Goal: Task Accomplishment & Management: Manage account settings

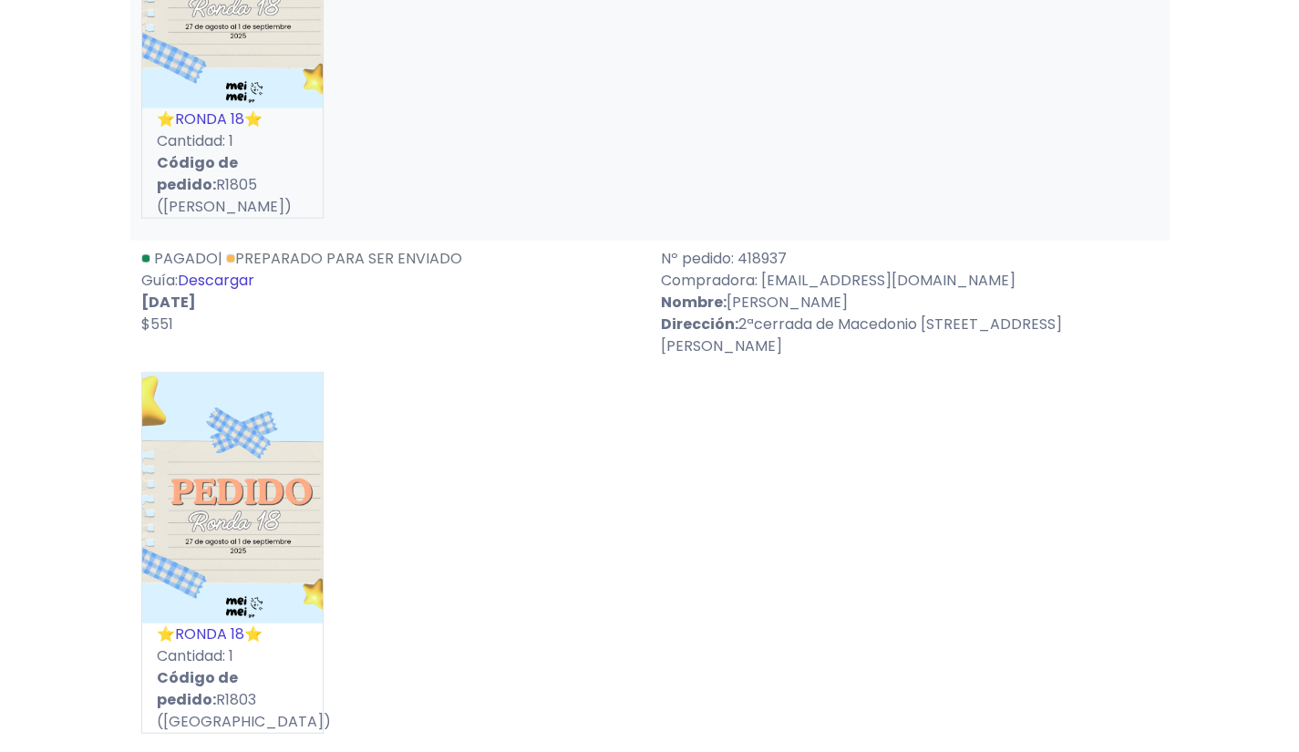
scroll to position [9829, 0]
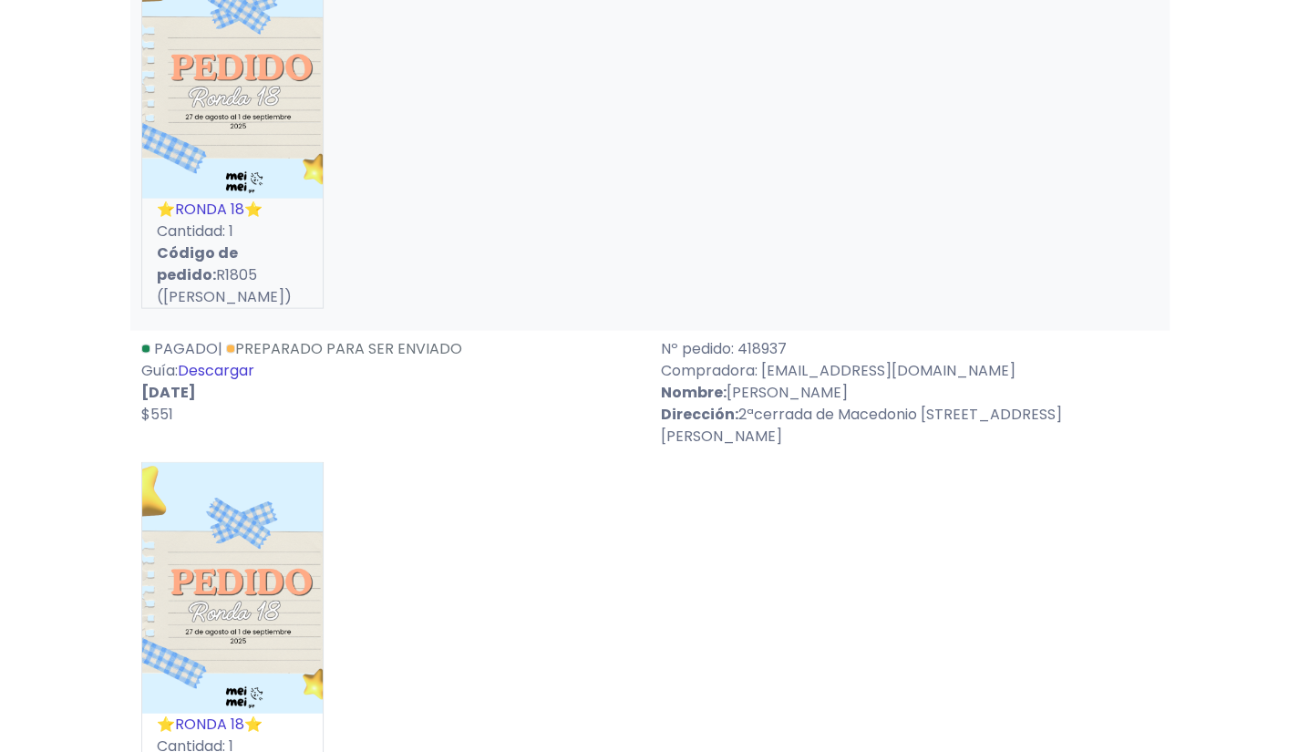
click at [224, 360] on link "Descargar" at bounding box center [216, 370] width 77 height 21
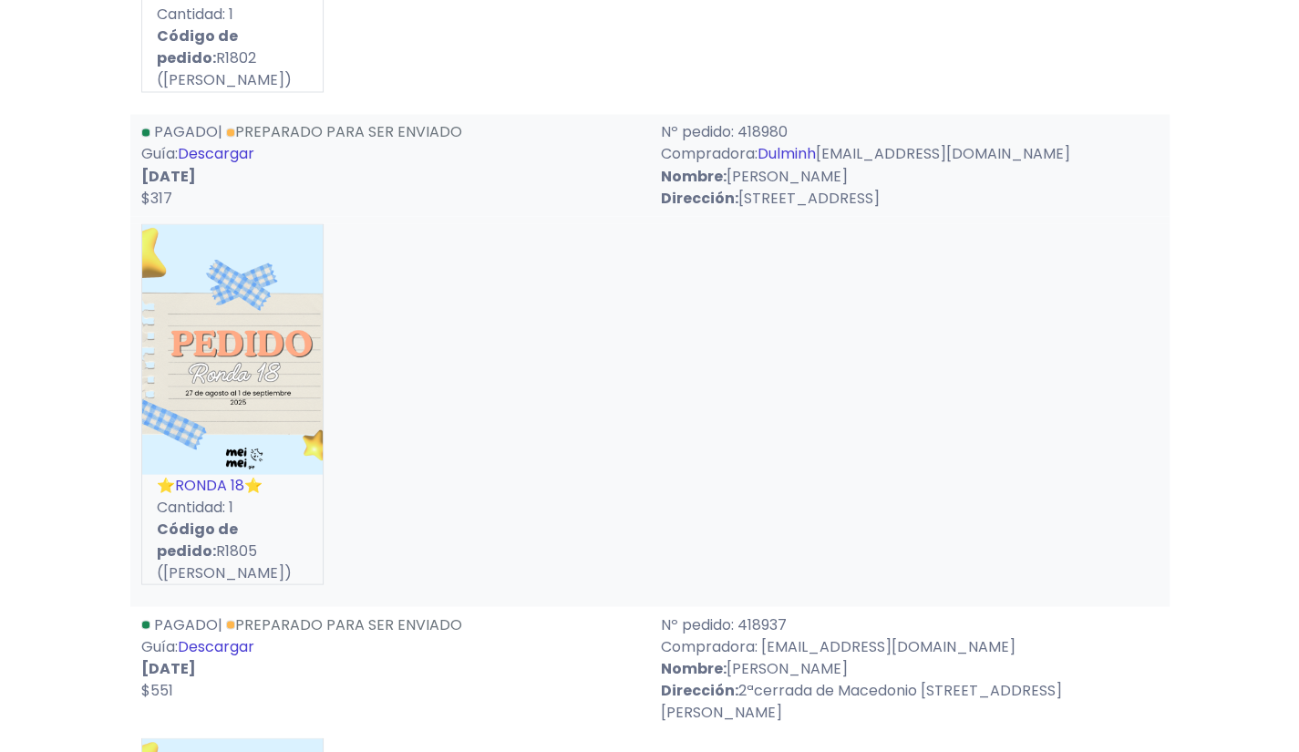
scroll to position [9374, 0]
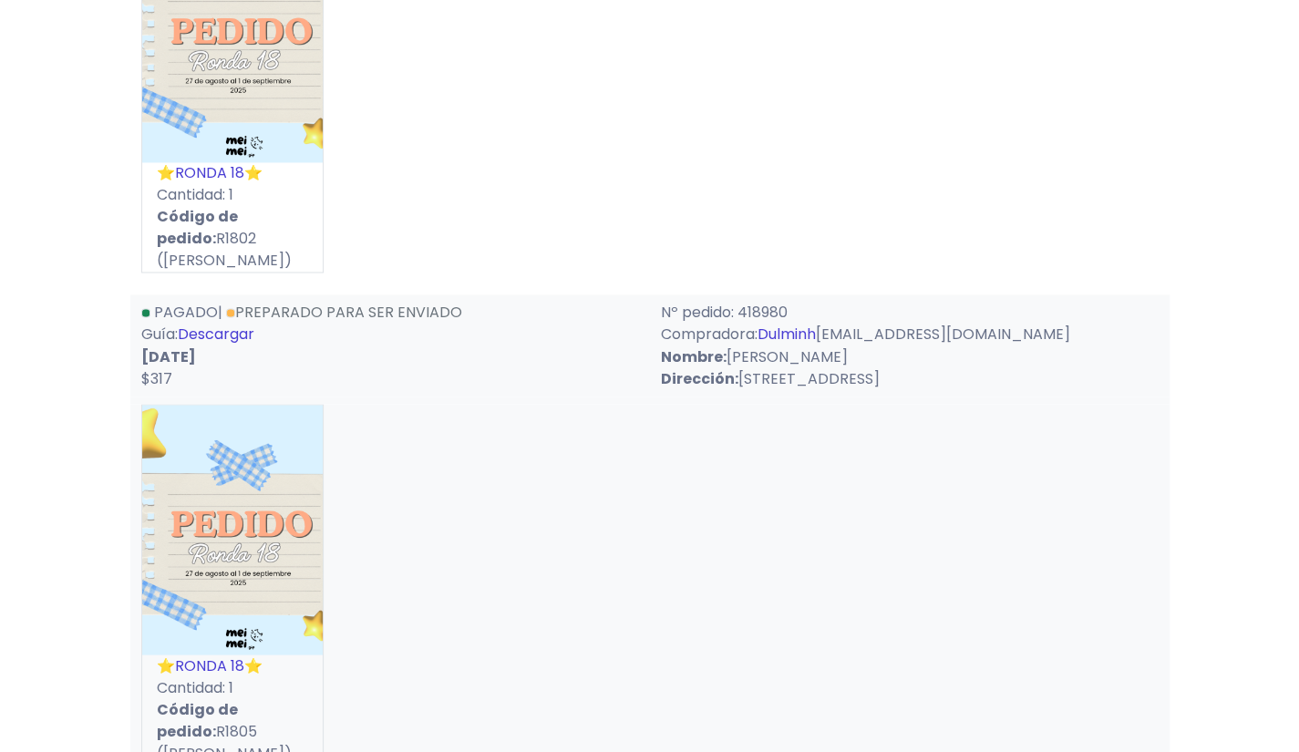
click at [225, 324] on link "Descargar" at bounding box center [216, 334] width 77 height 21
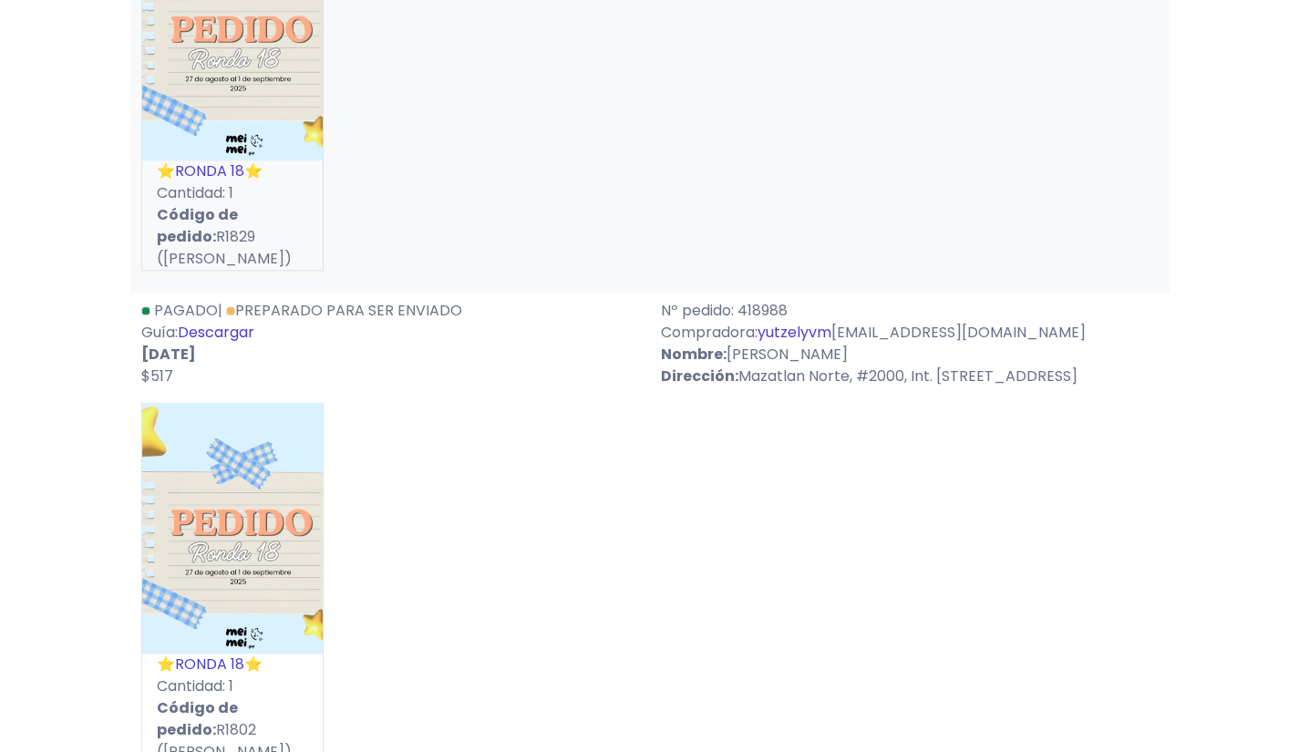
scroll to position [8827, 0]
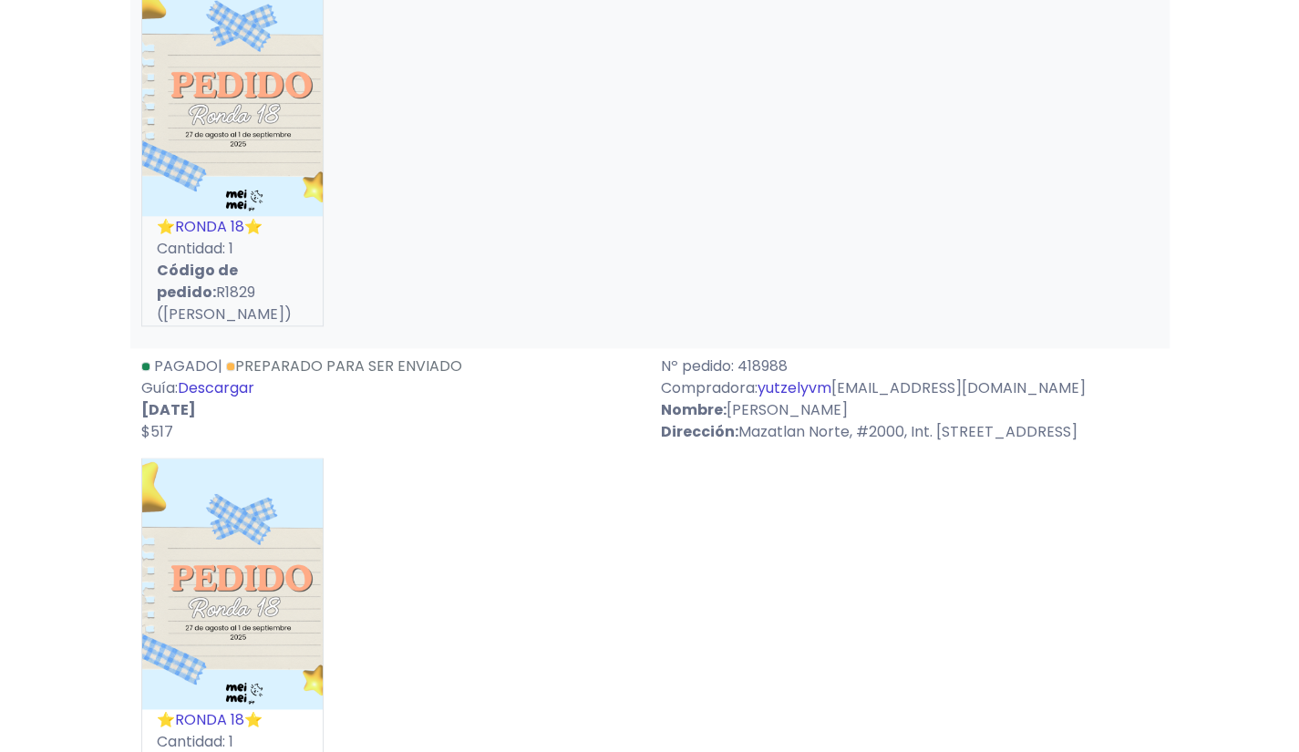
click at [205, 377] on link "Descargar" at bounding box center [216, 387] width 77 height 21
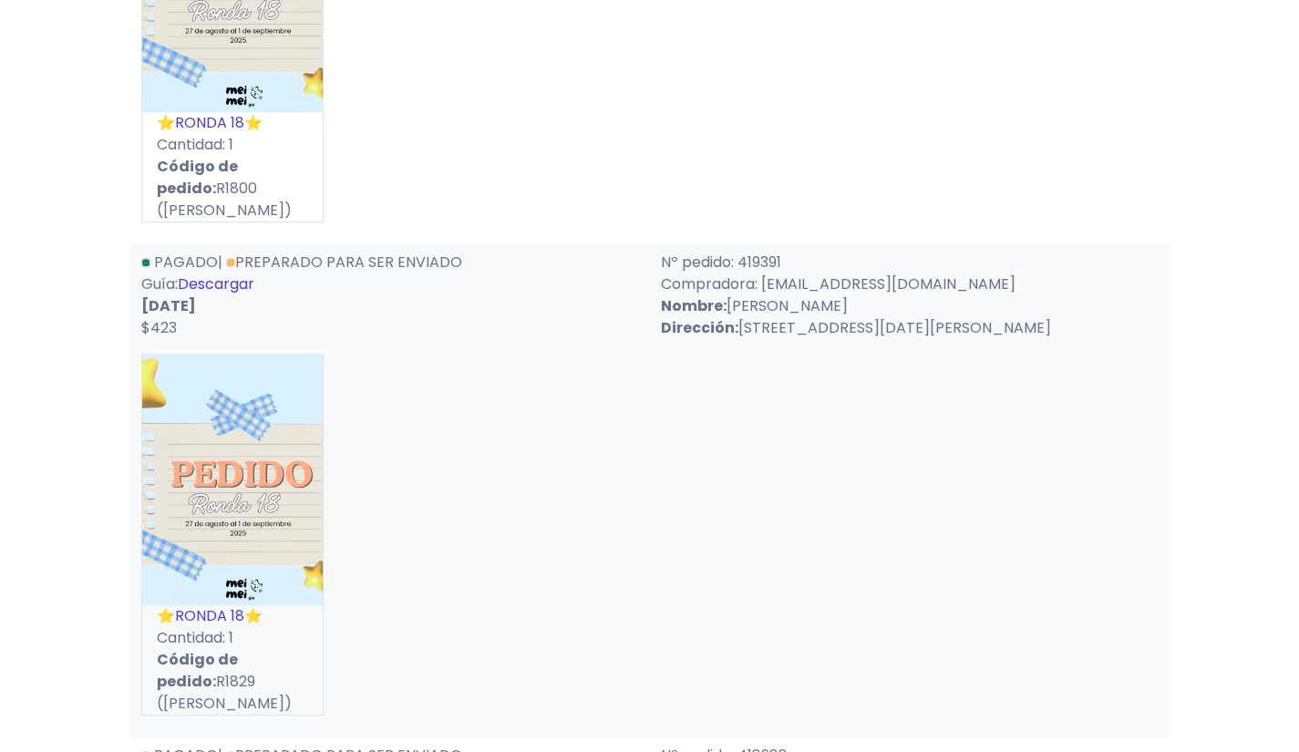
scroll to position [8371, 0]
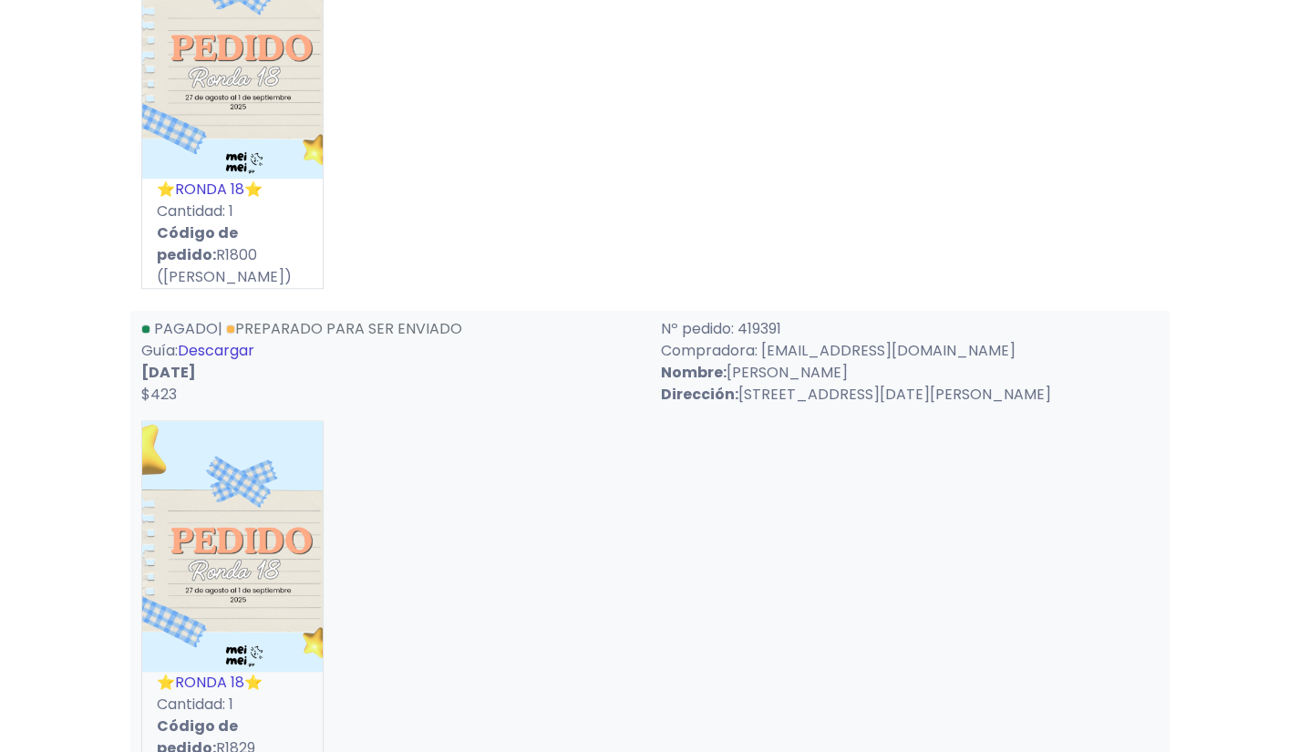
click at [229, 340] on link "Descargar" at bounding box center [216, 350] width 77 height 21
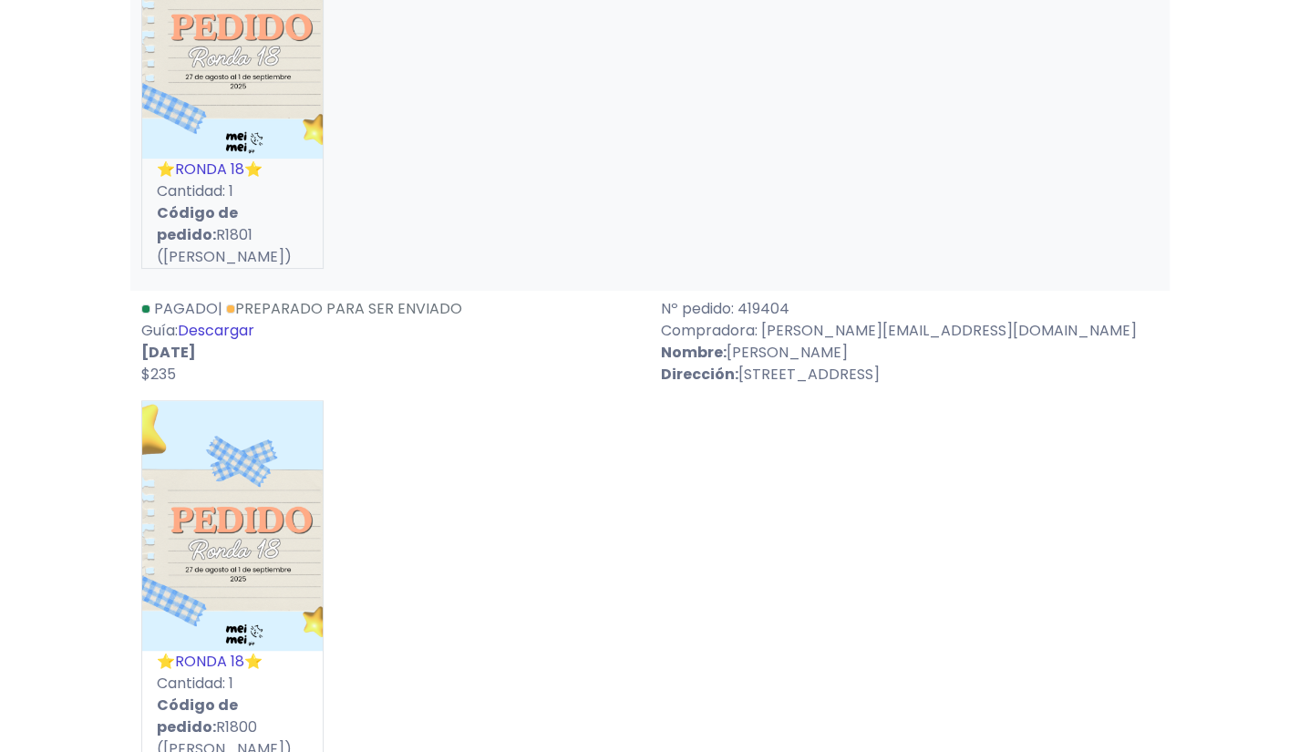
scroll to position [7824, 0]
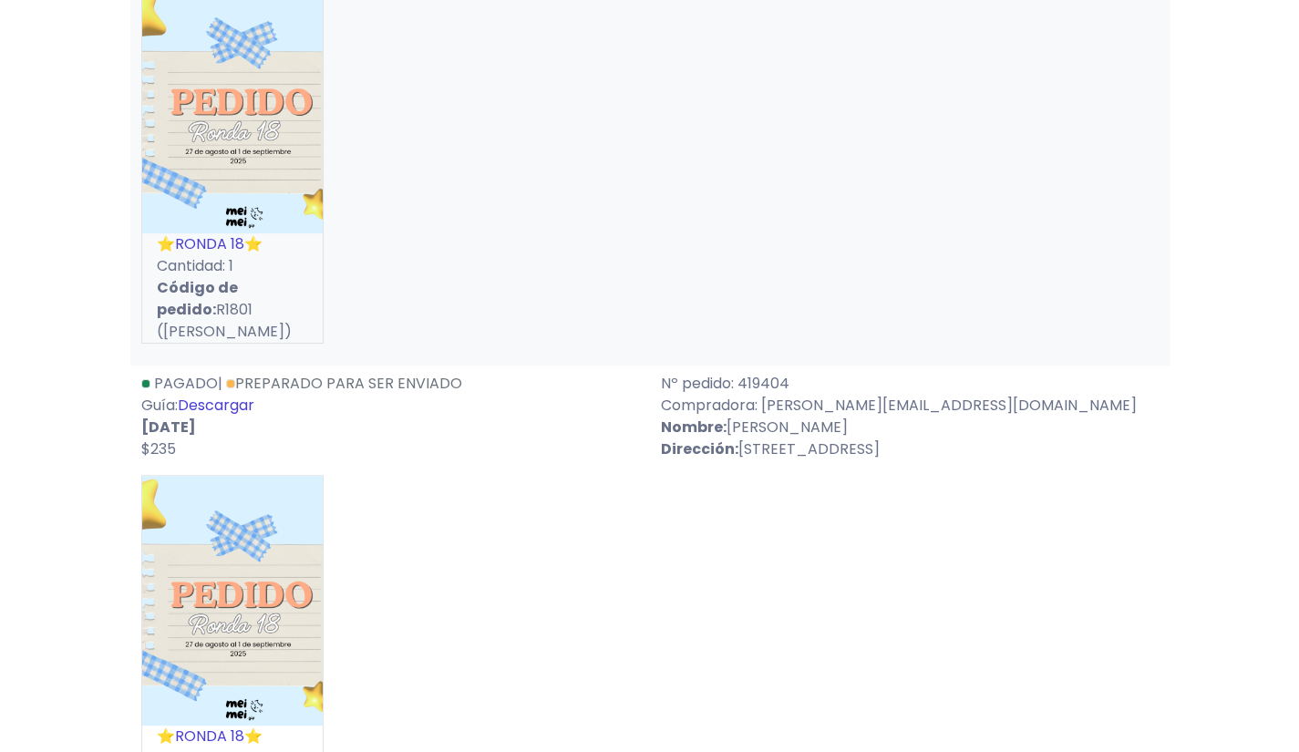
click at [217, 395] on link "Descargar" at bounding box center [216, 405] width 77 height 21
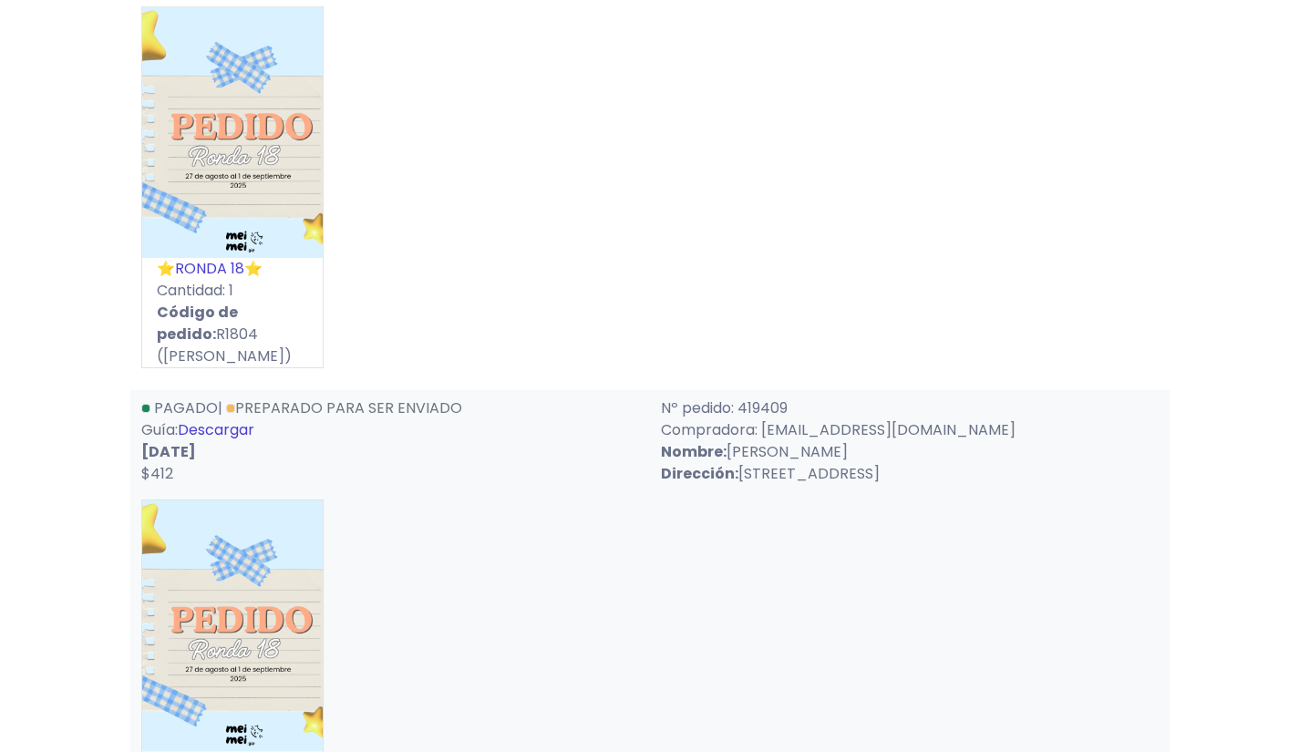
scroll to position [7278, 0]
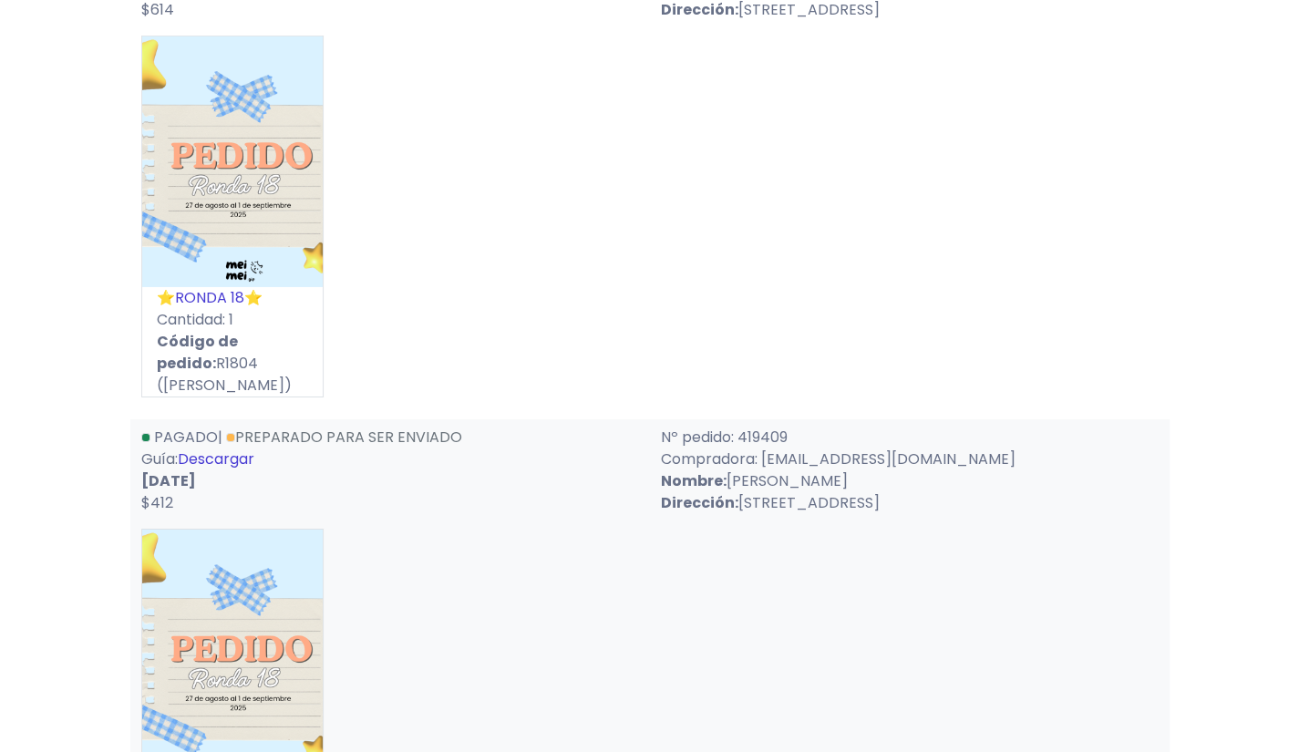
click at [227, 448] on link "Descargar" at bounding box center [216, 458] width 77 height 21
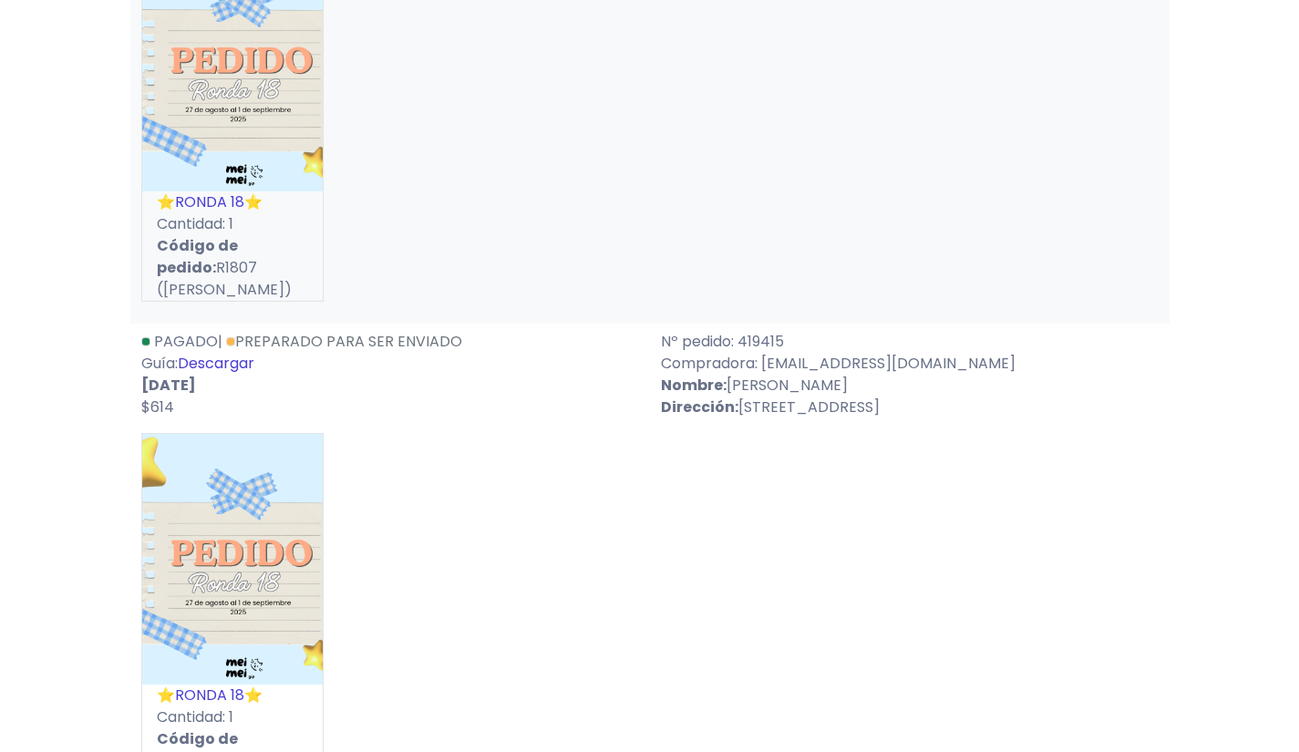
scroll to position [6822, 0]
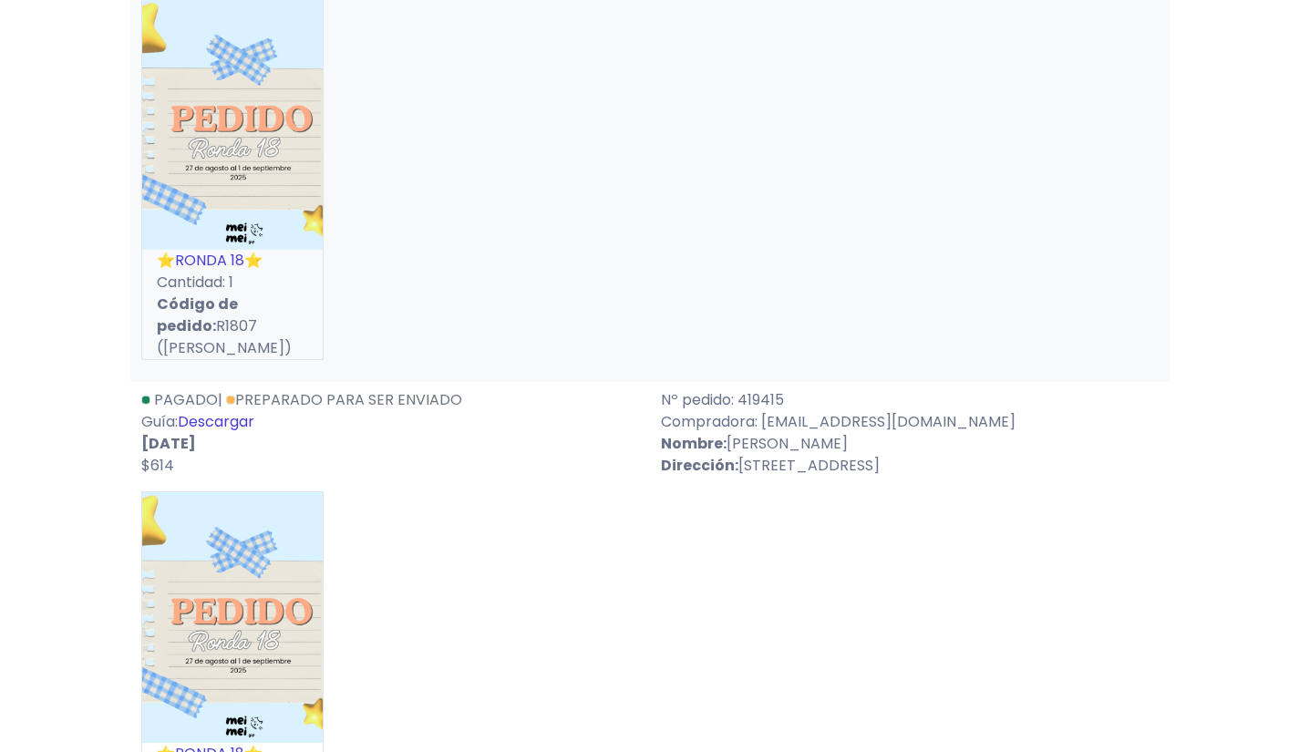
click at [222, 411] on link "Descargar" at bounding box center [216, 421] width 77 height 21
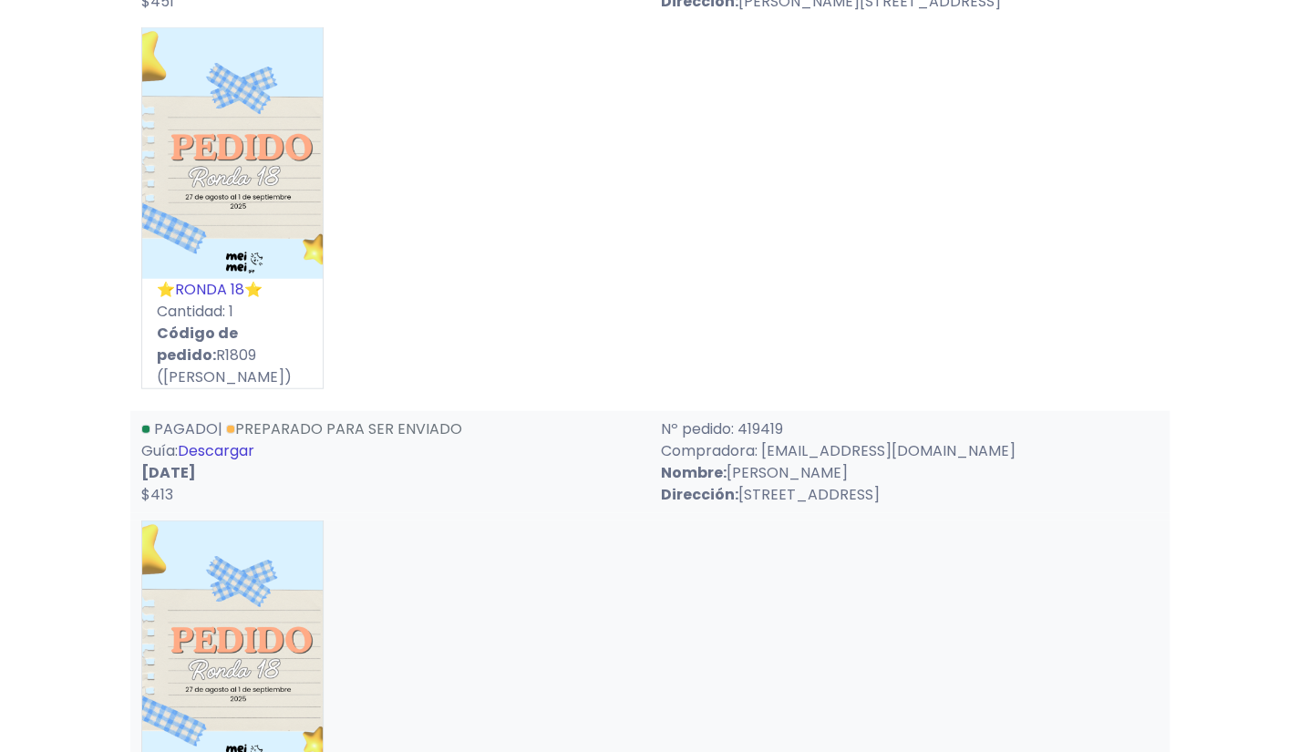
scroll to position [6275, 0]
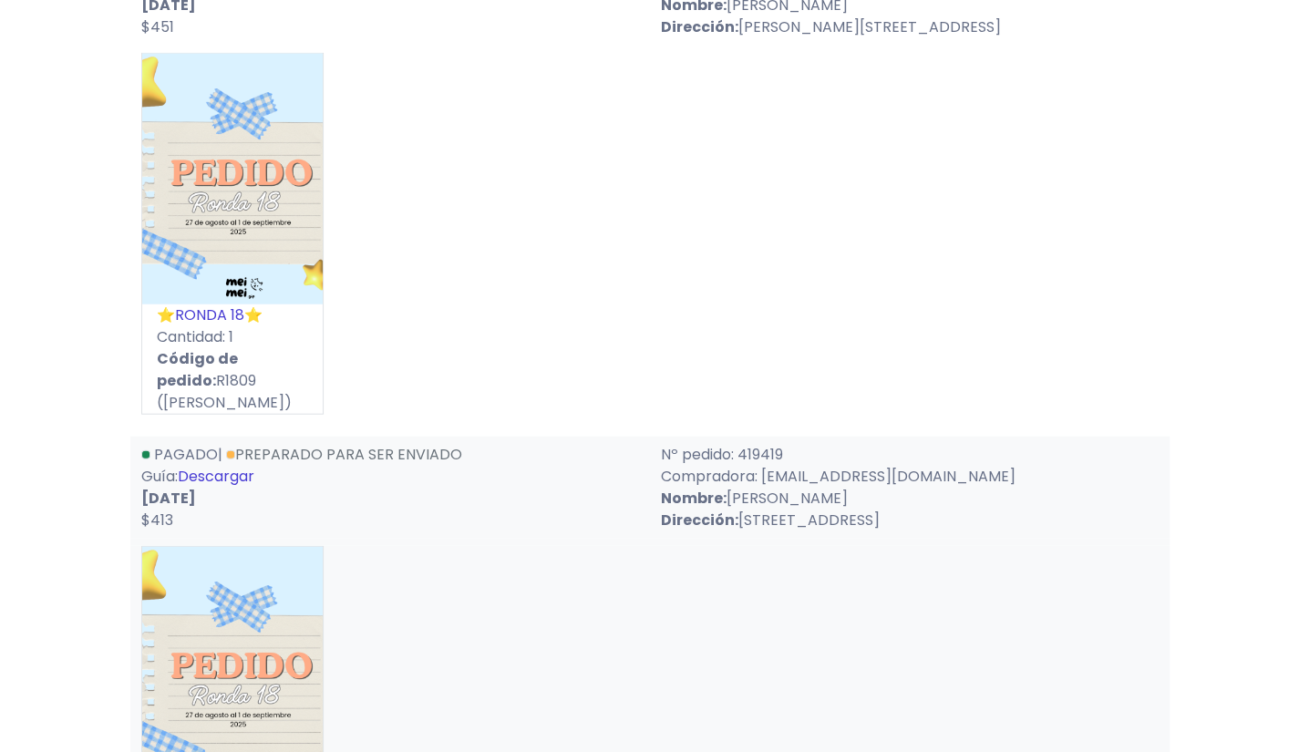
click at [237, 466] on link "Descargar" at bounding box center [216, 476] width 77 height 21
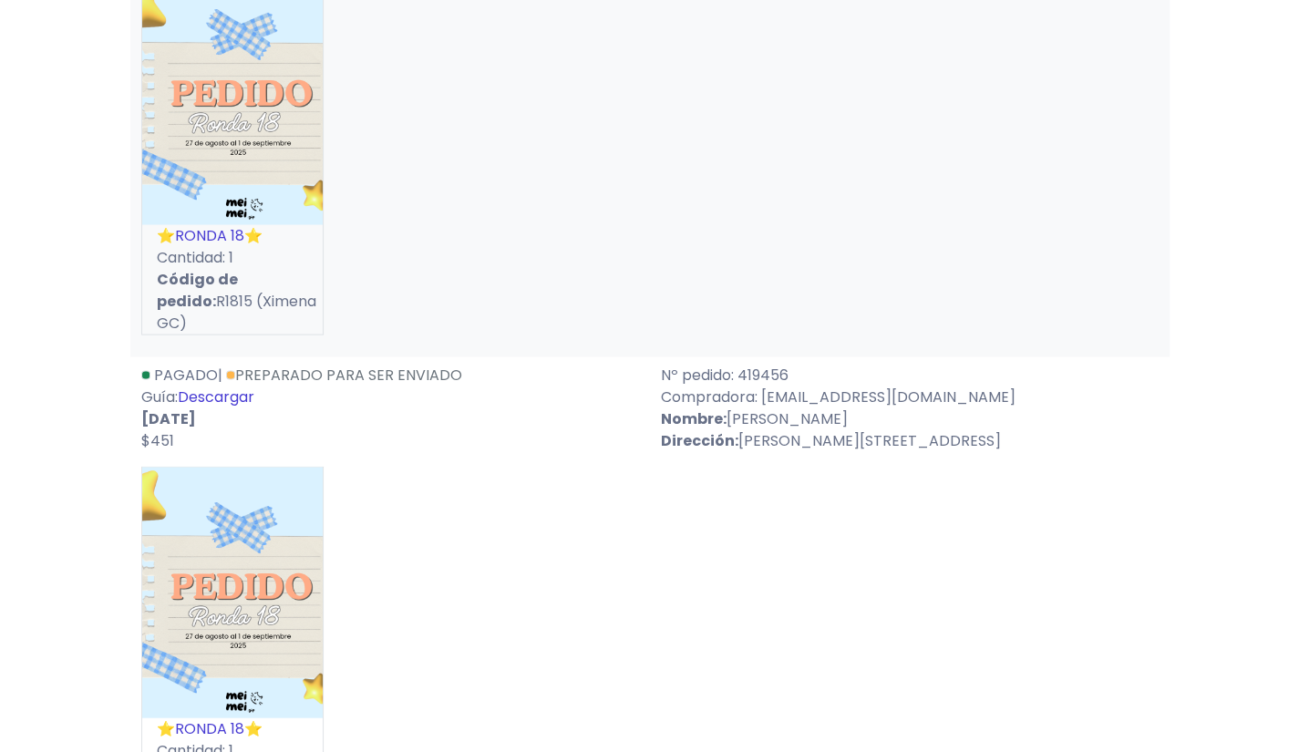
scroll to position [5820, 0]
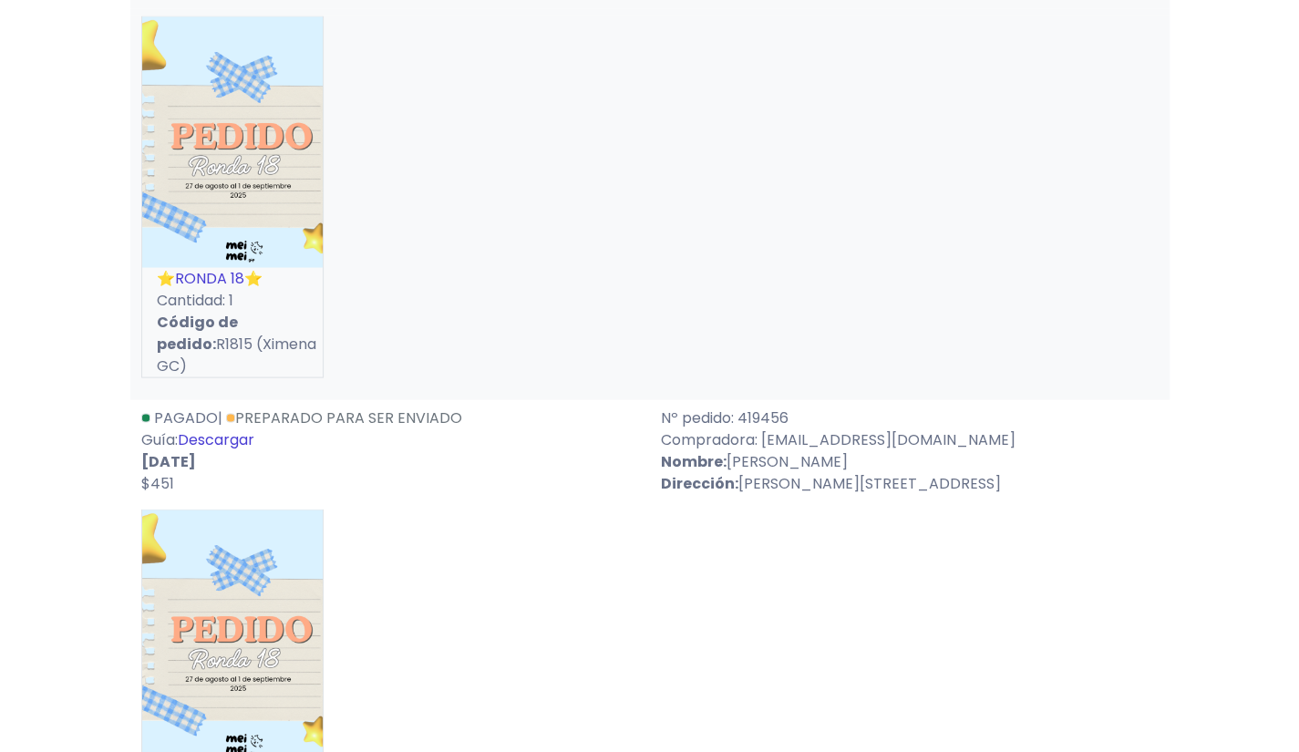
click at [230, 428] on link "Descargar" at bounding box center [216, 438] width 77 height 21
click at [1100, 511] on div "⭐RONDA 18⭐ Cantidad: 1 Código de pedido: R1809 (Cynthia Fernandez)" at bounding box center [649, 697] width 1017 height 376
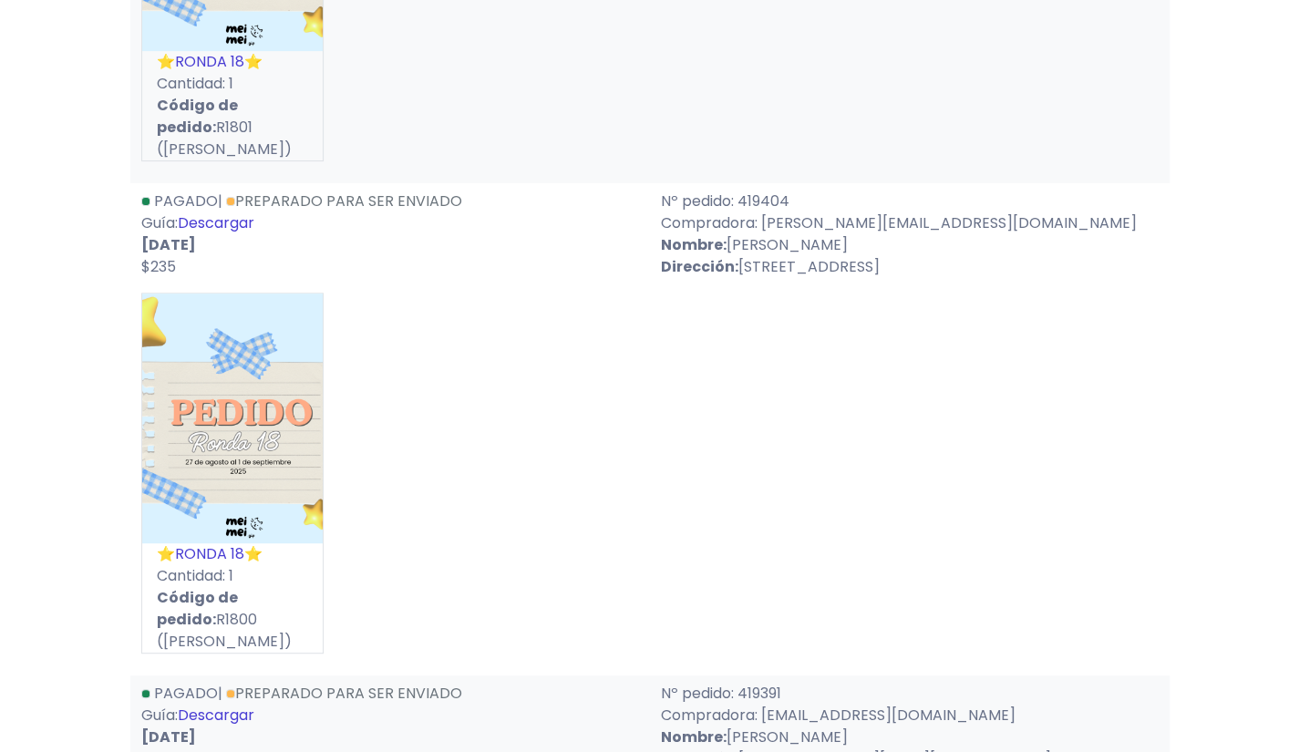
scroll to position [7916, 0]
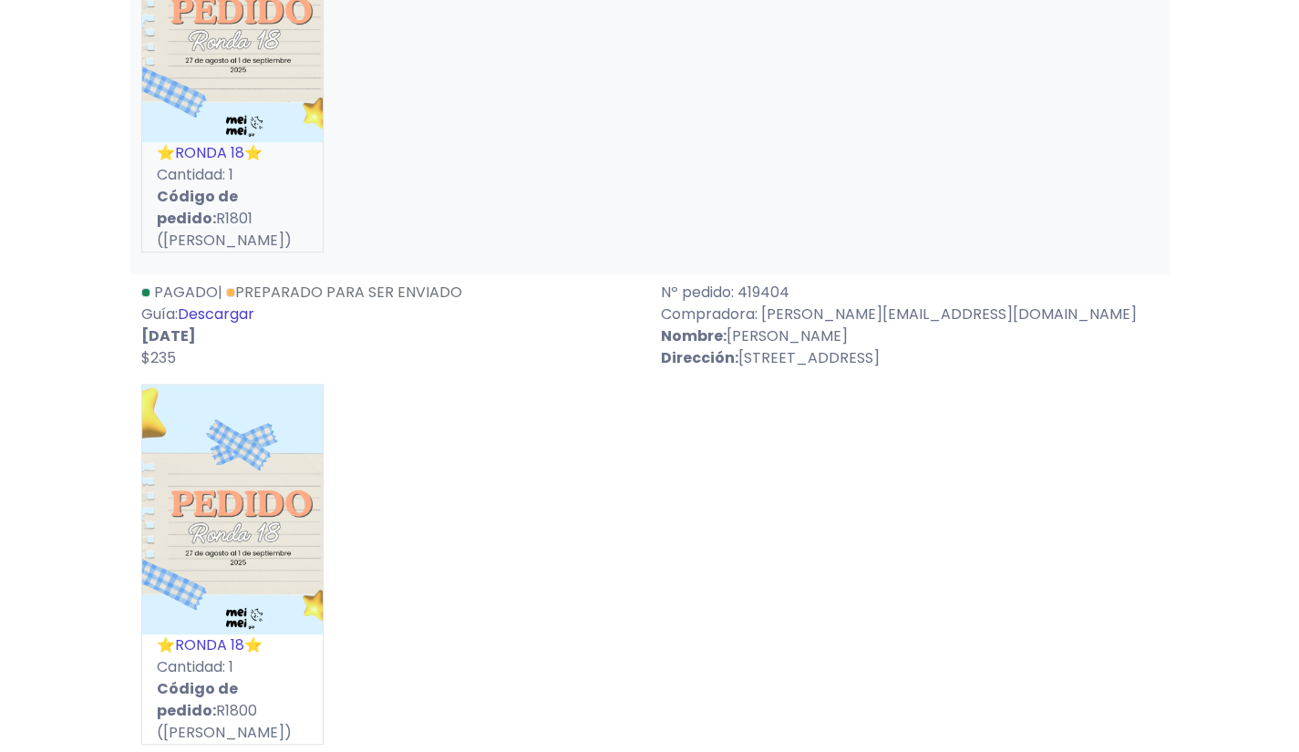
click at [1123, 426] on div "⭐RONDA 18⭐ Cantidad: 1 Código de pedido: R1800 (Olivia Marine)" at bounding box center [649, 572] width 1017 height 376
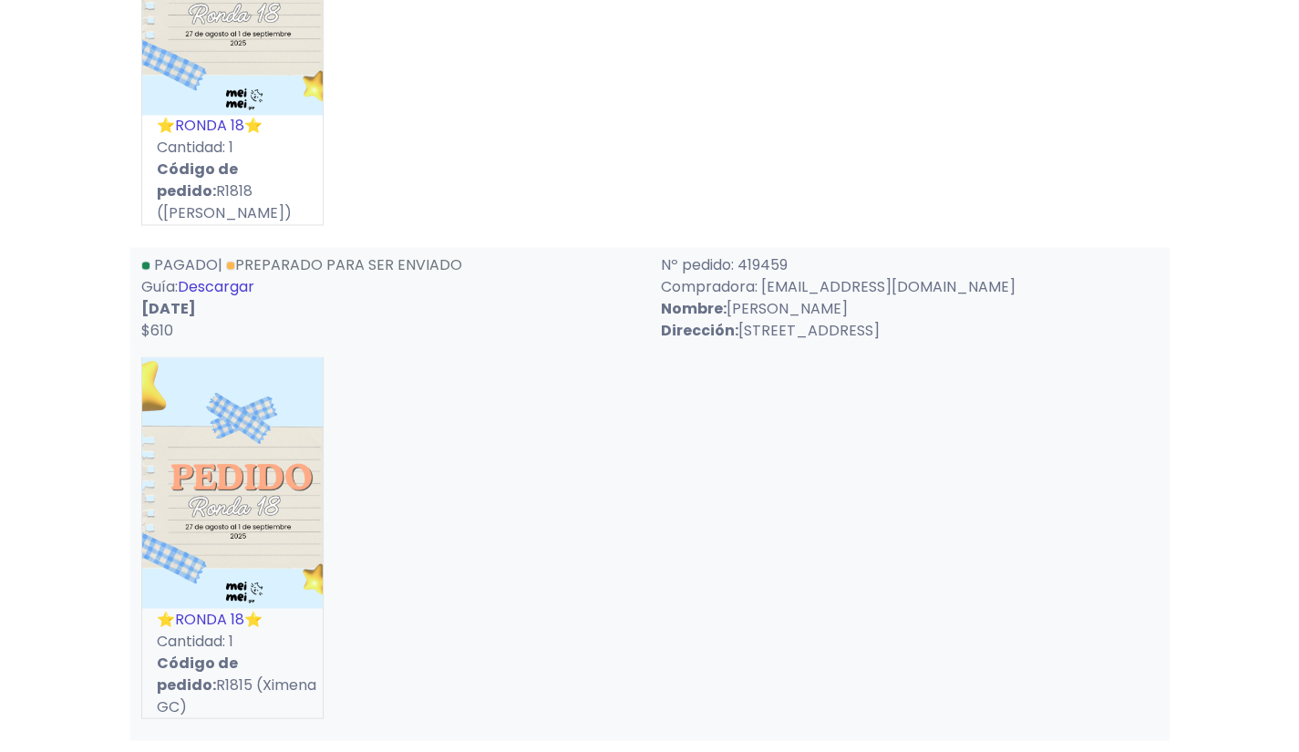
scroll to position [5455, 0]
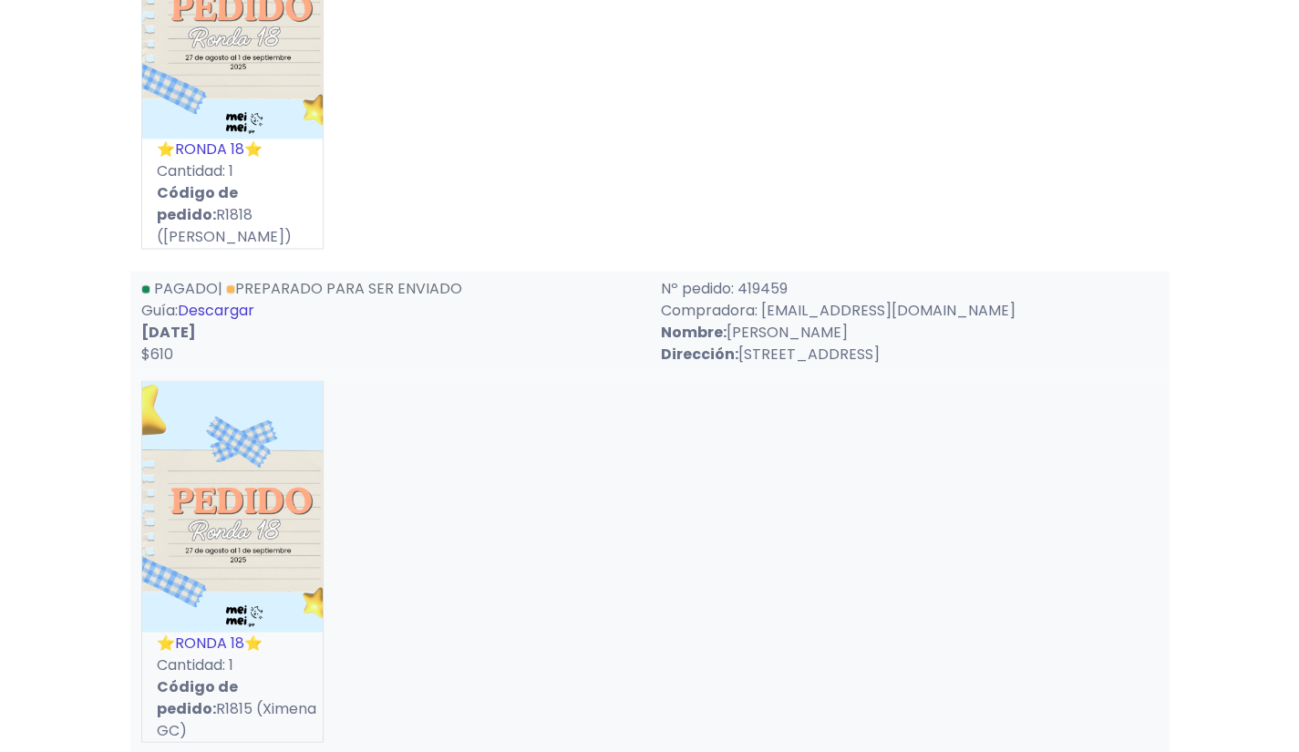
click at [218, 300] on link "Descargar" at bounding box center [216, 310] width 77 height 21
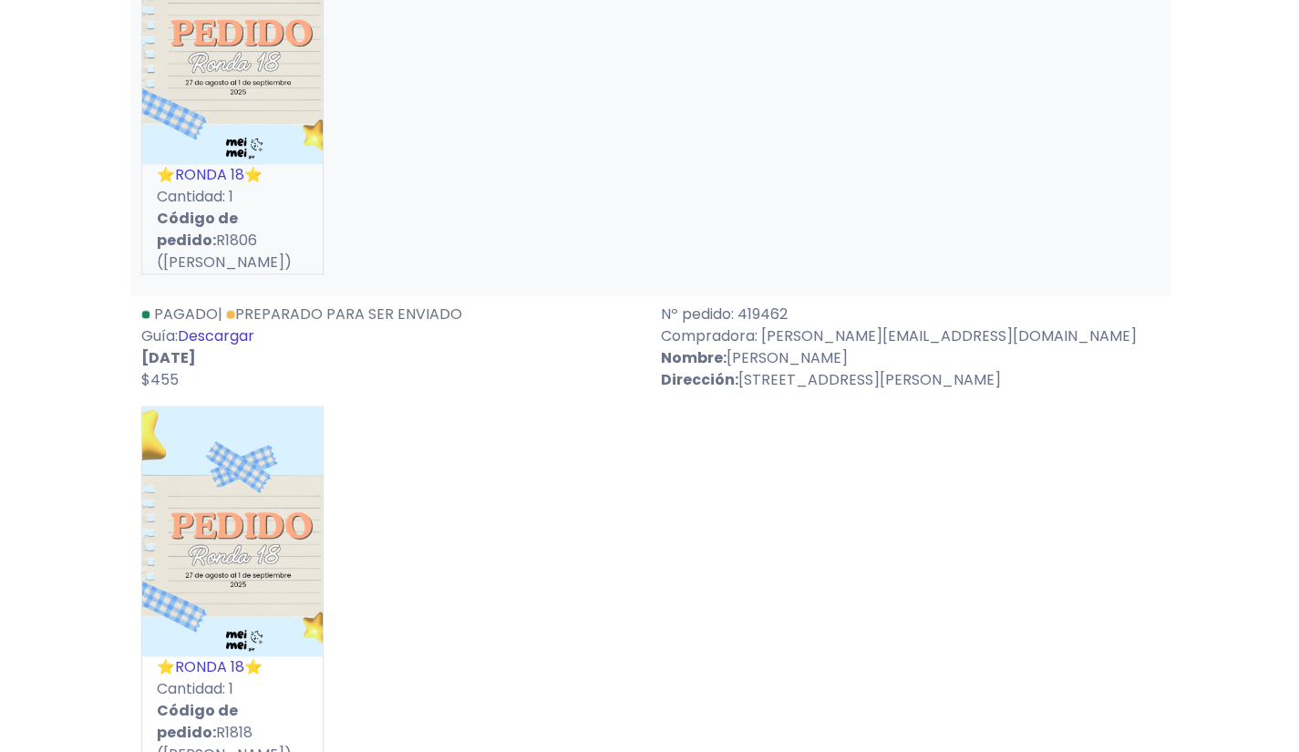
scroll to position [4908, 0]
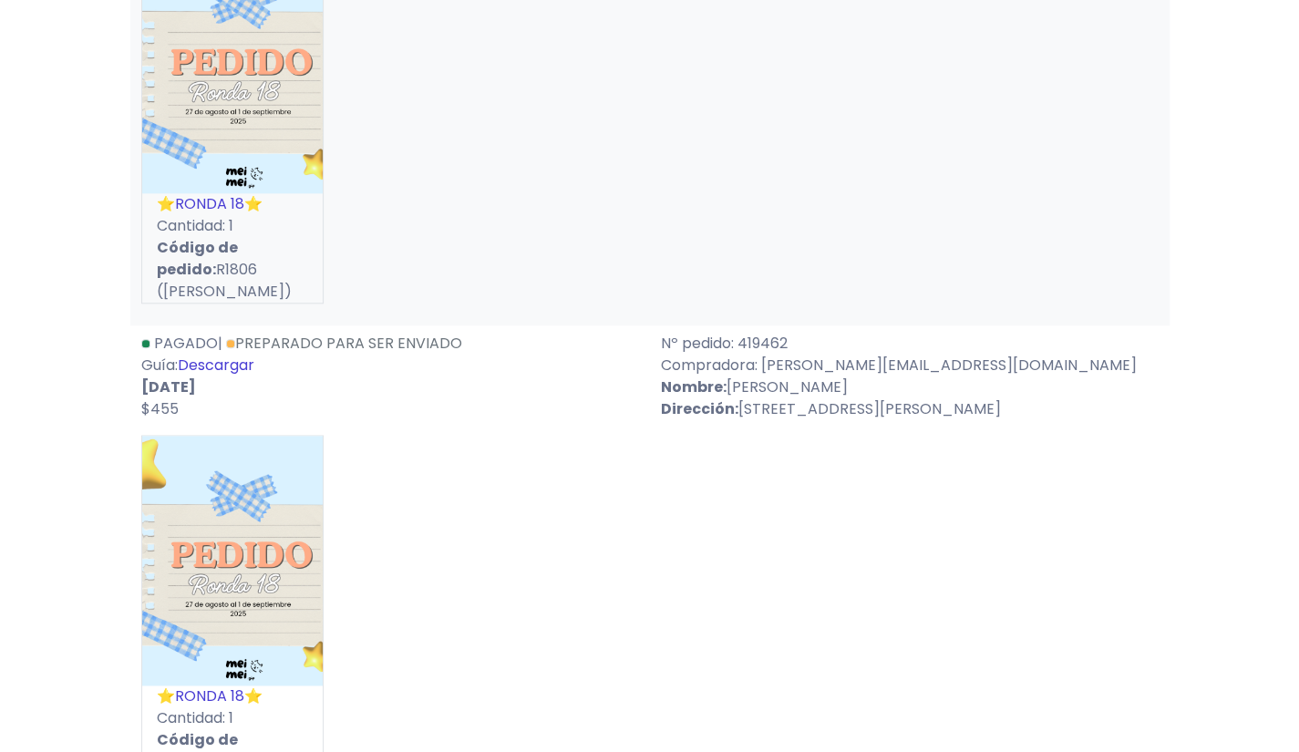
click at [242, 354] on link "Descargar" at bounding box center [216, 364] width 77 height 21
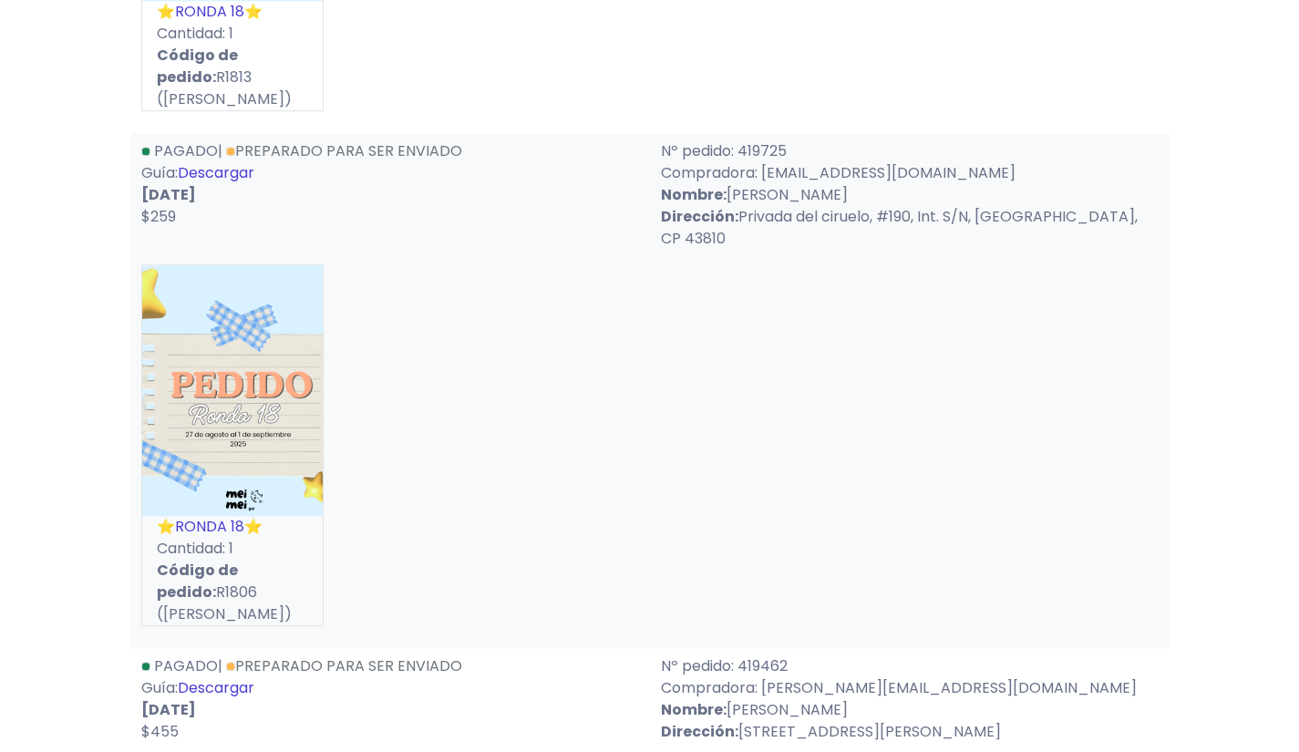
scroll to position [4544, 0]
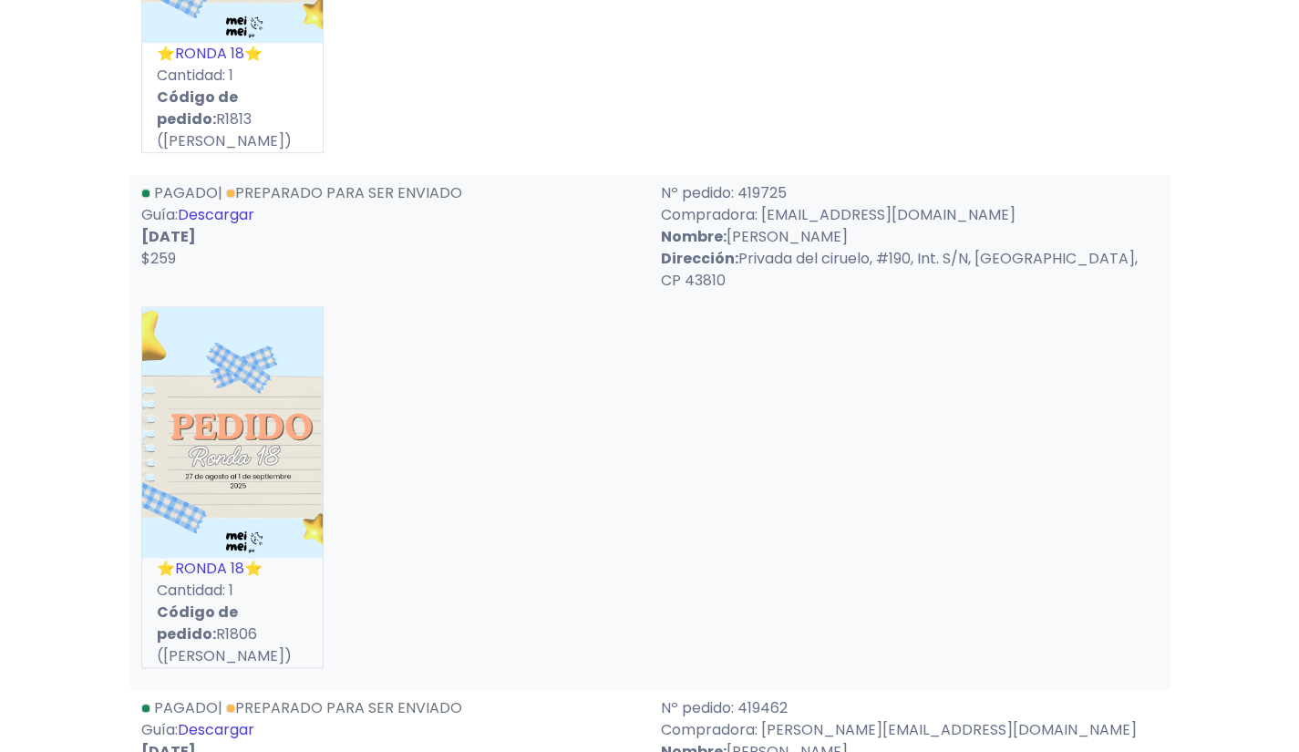
click at [241, 204] on link "Descargar" at bounding box center [216, 214] width 77 height 21
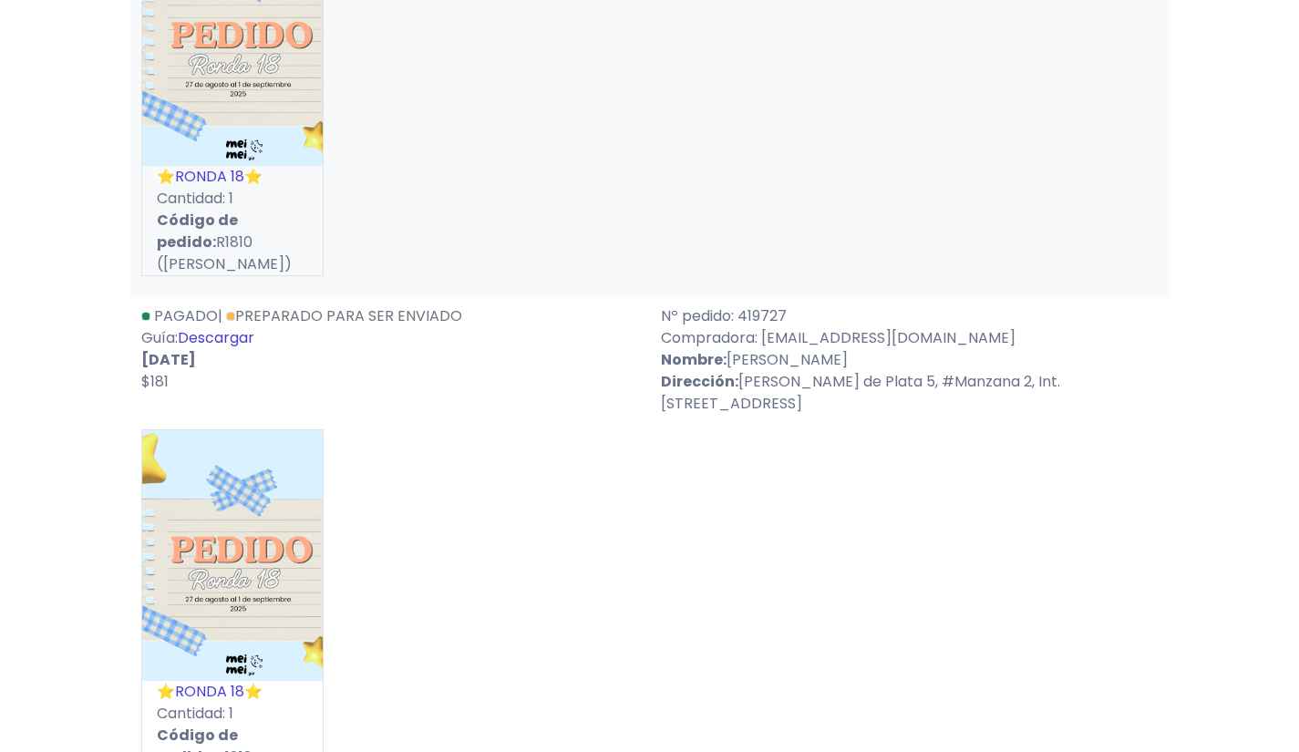
scroll to position [3997, 0]
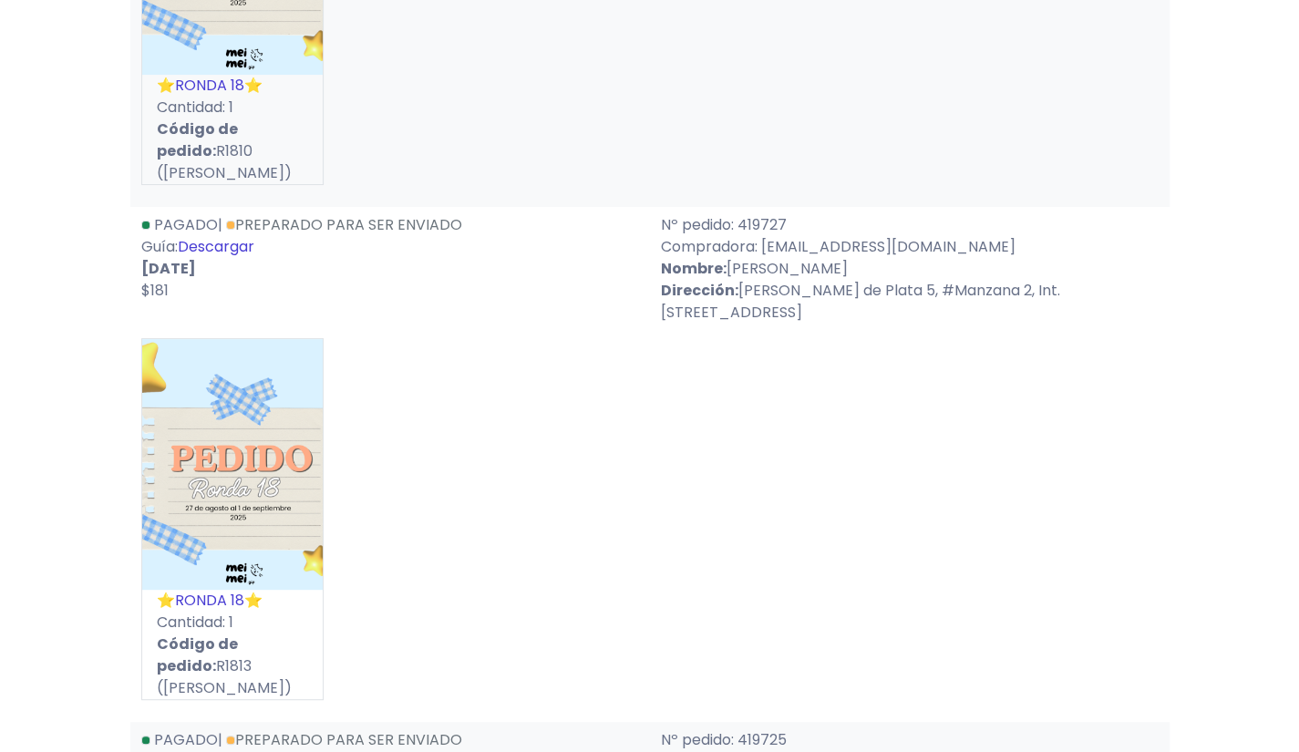
click at [231, 236] on link "Descargar" at bounding box center [216, 246] width 77 height 21
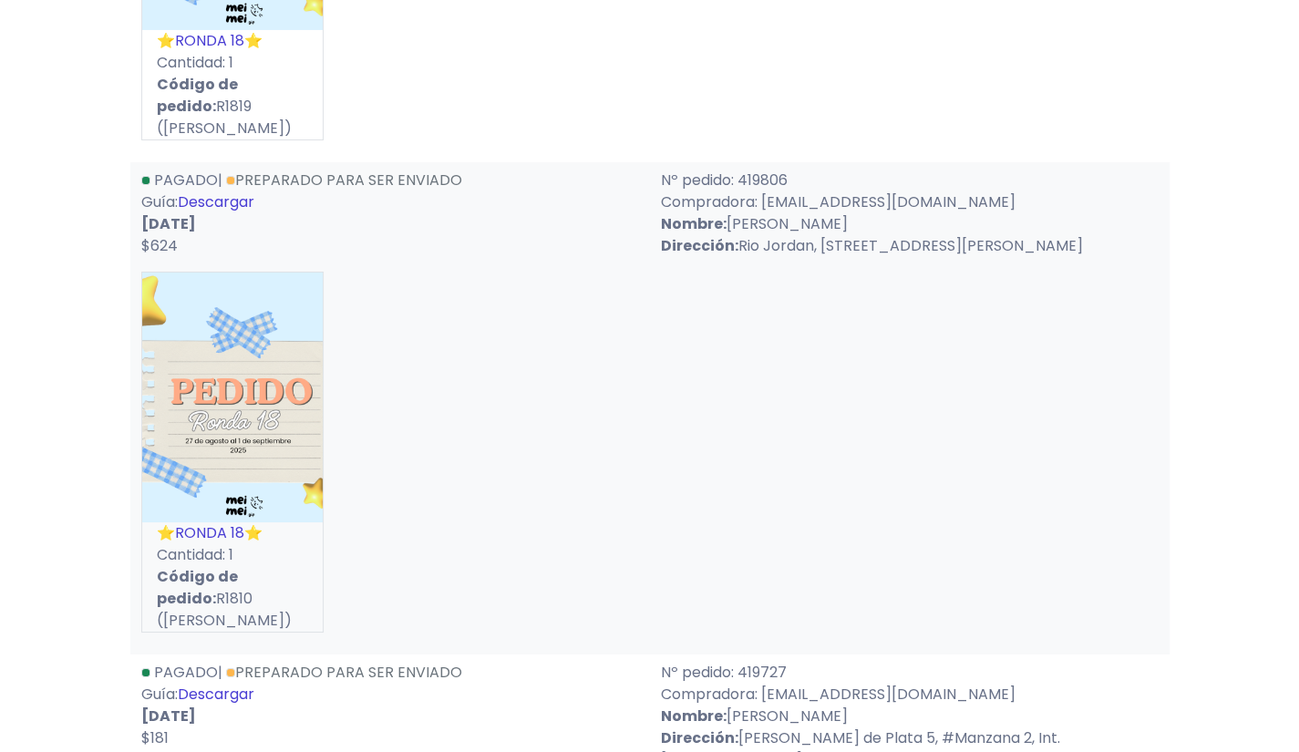
scroll to position [3541, 0]
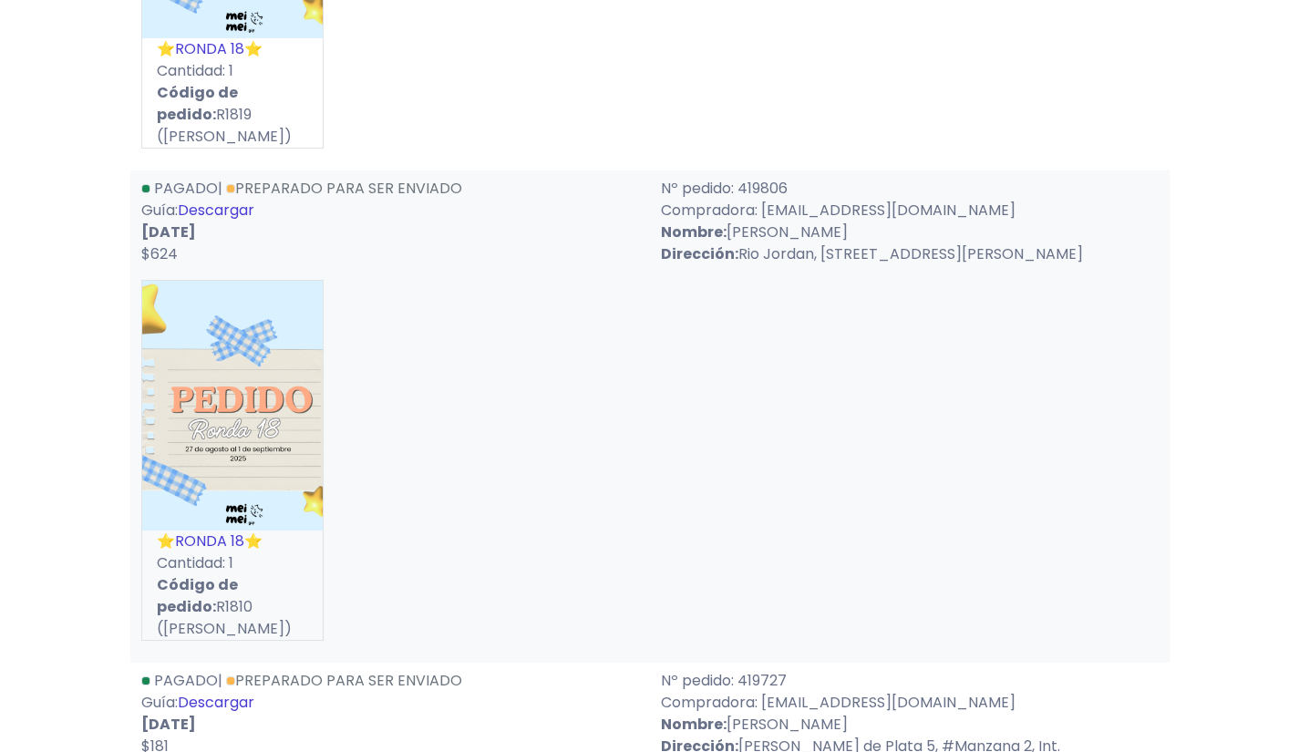
click at [228, 200] on link "Descargar" at bounding box center [216, 210] width 77 height 21
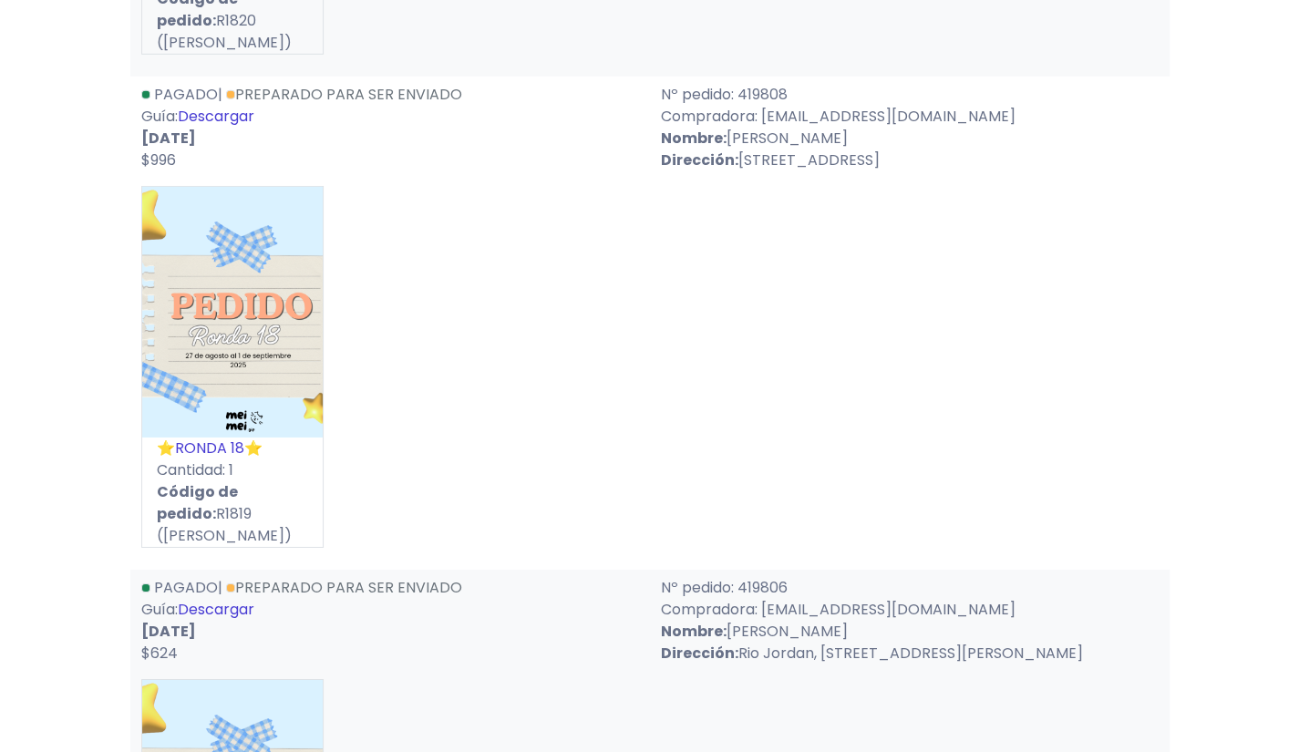
scroll to position [3086, 0]
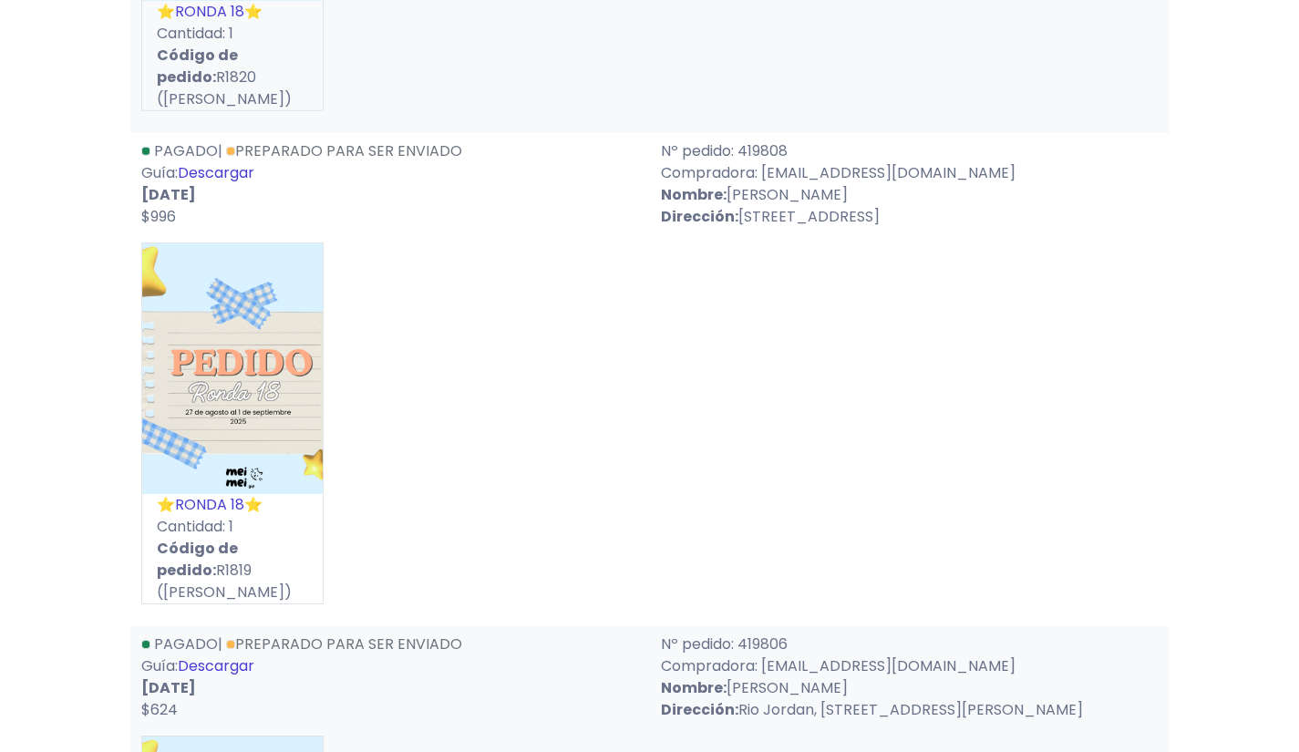
click at [244, 162] on link "Descargar" at bounding box center [216, 172] width 77 height 21
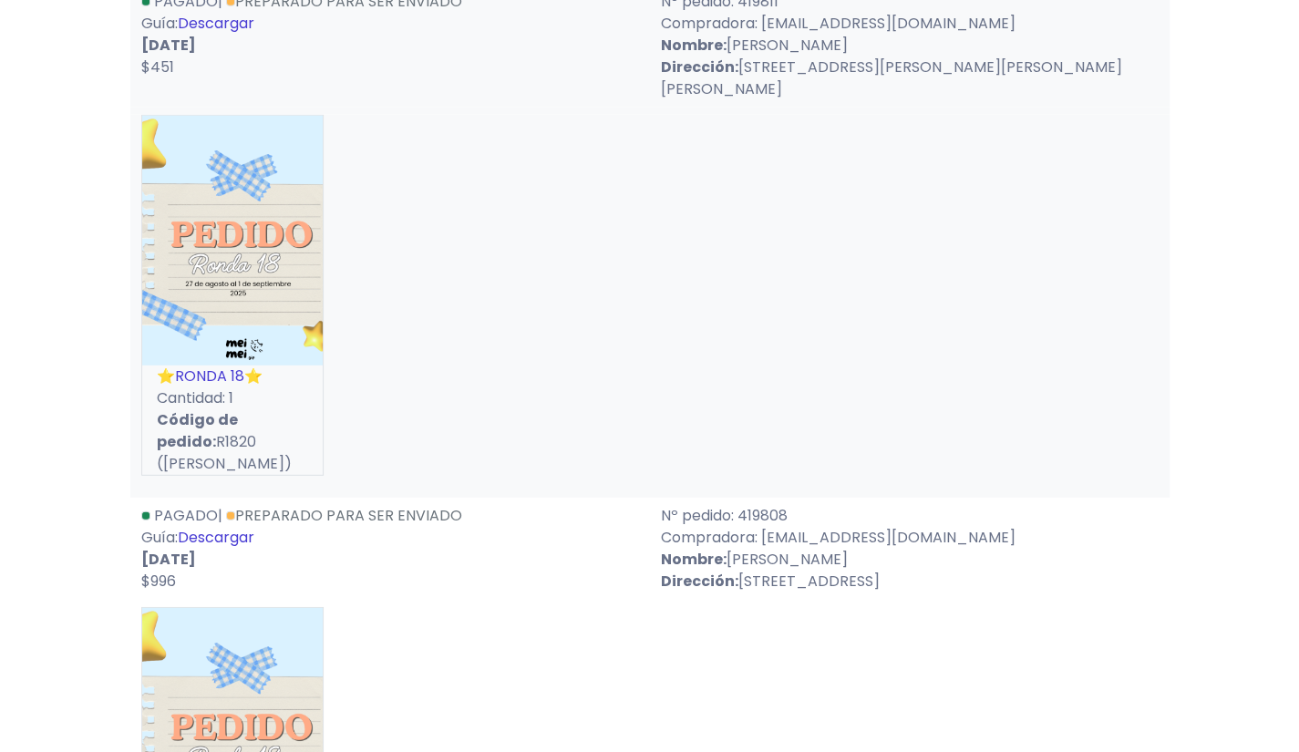
scroll to position [2539, 0]
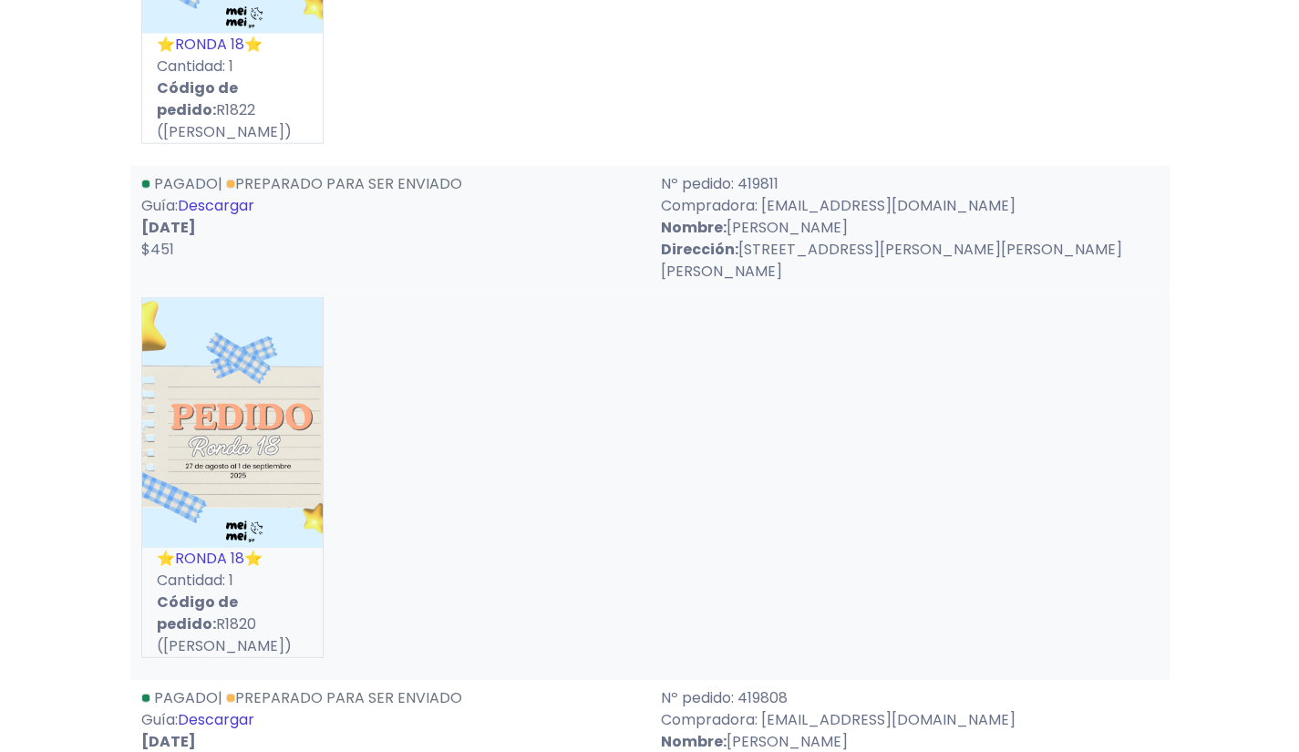
click at [211, 195] on link "Descargar" at bounding box center [216, 205] width 77 height 21
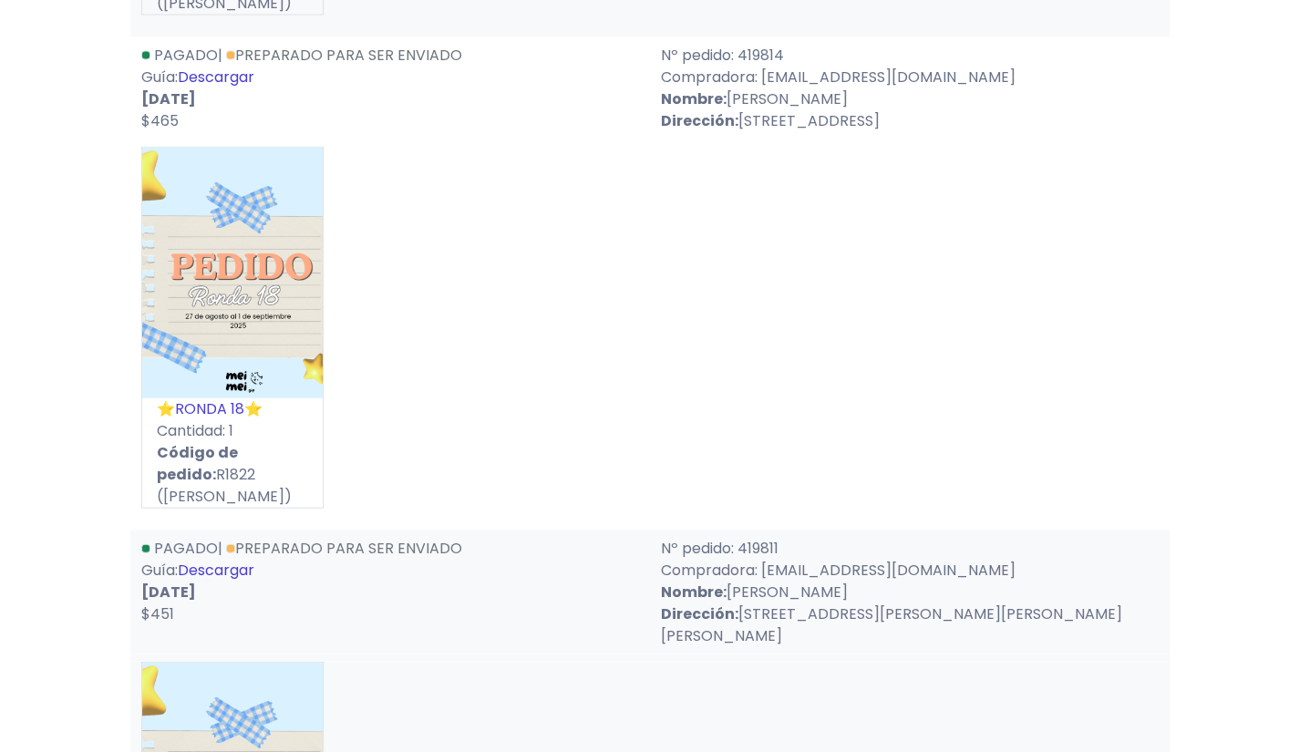
scroll to position [1901, 0]
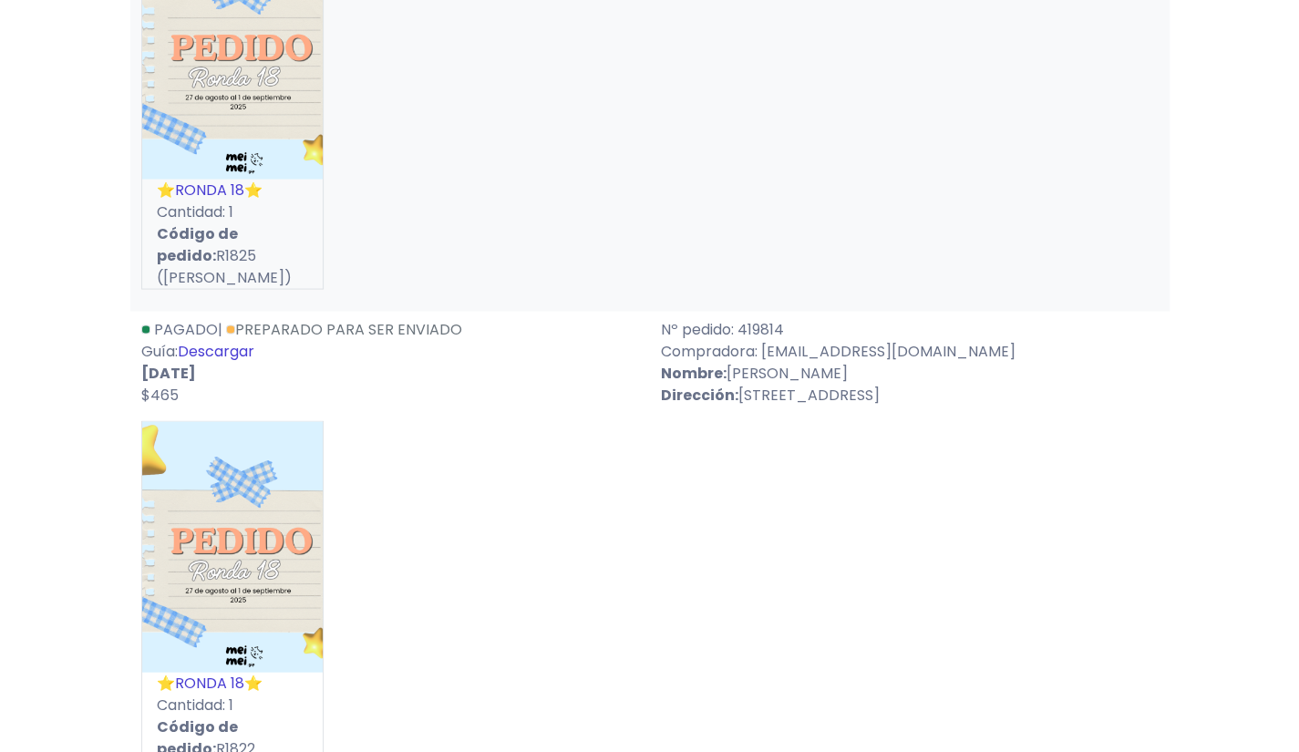
click at [222, 348] on link "Descargar" at bounding box center [216, 350] width 77 height 21
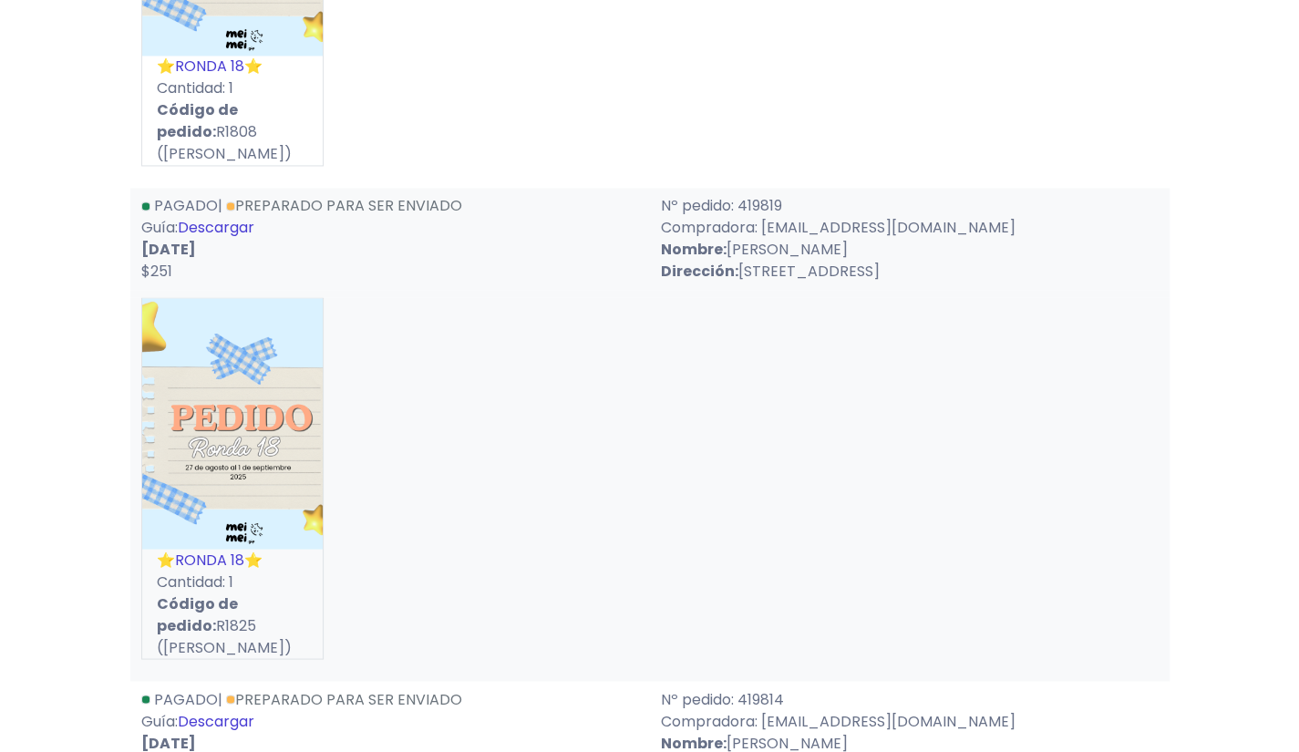
scroll to position [1445, 0]
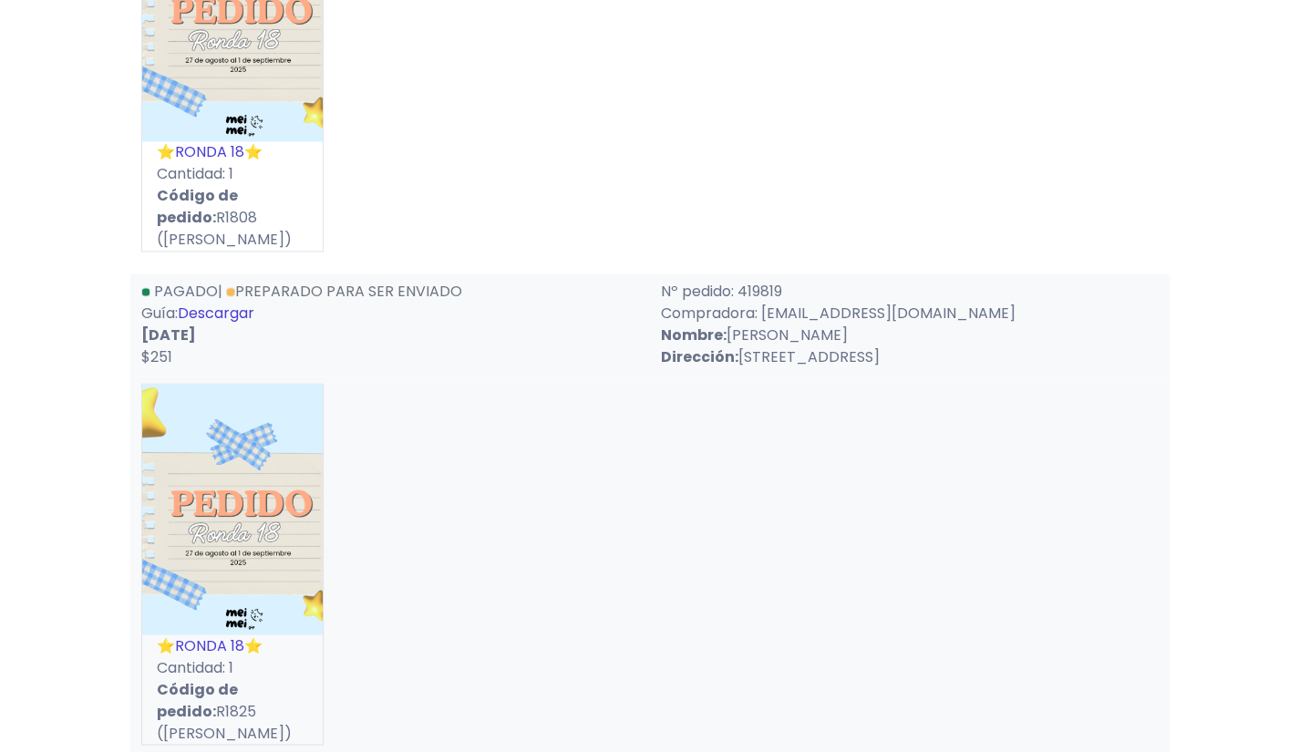
click at [211, 314] on link "Descargar" at bounding box center [216, 313] width 77 height 21
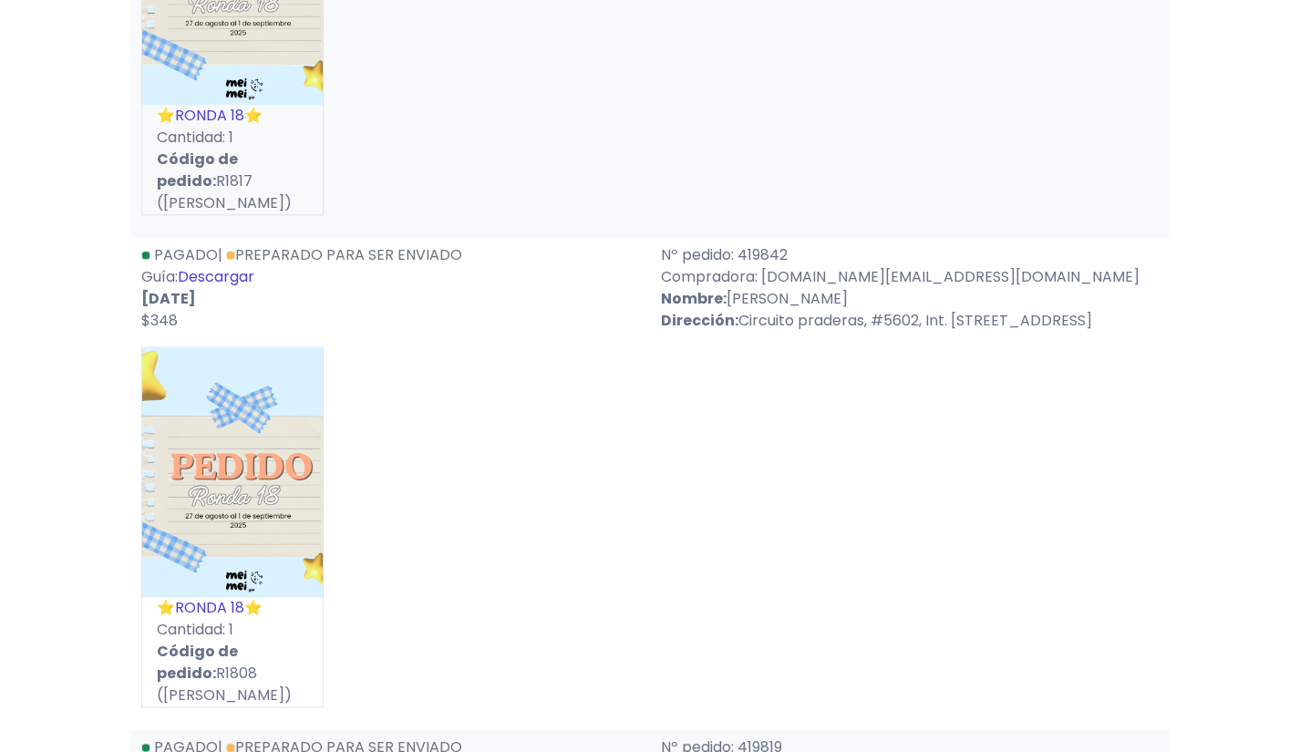
scroll to position [1081, 0]
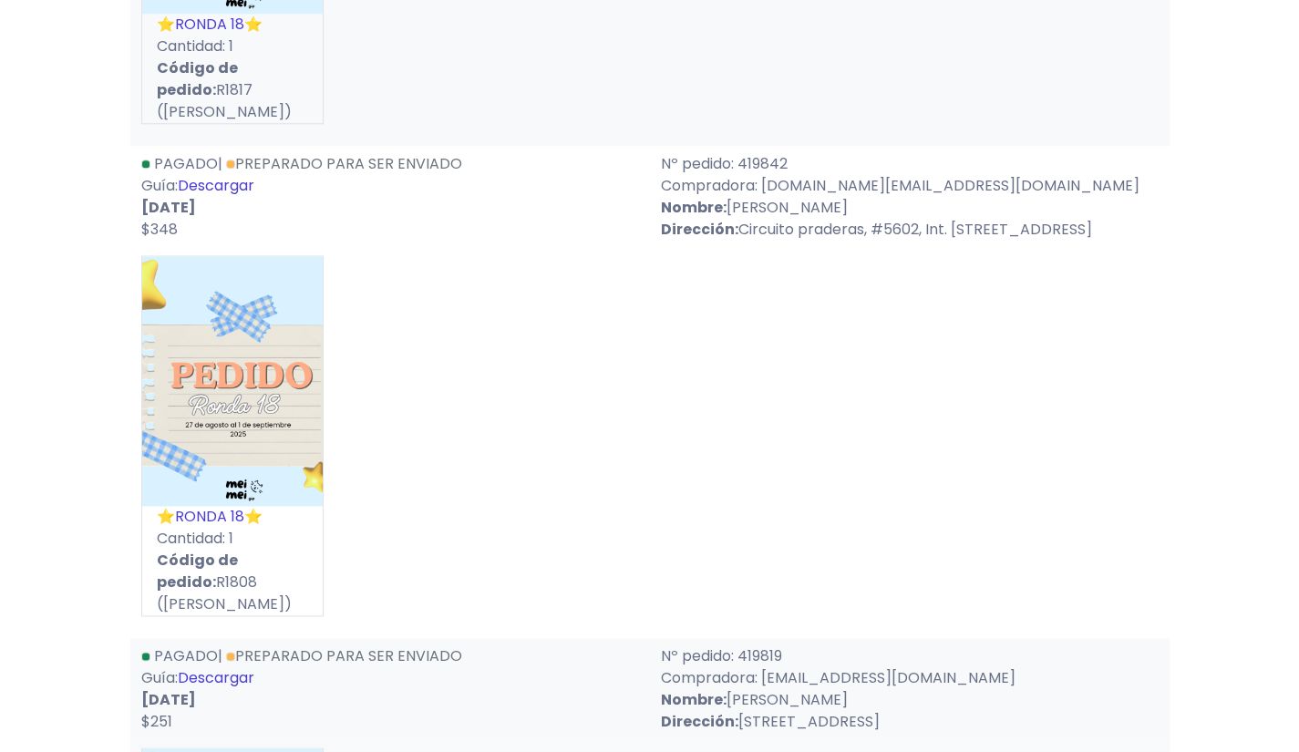
click at [211, 175] on link "Descargar" at bounding box center [216, 185] width 77 height 21
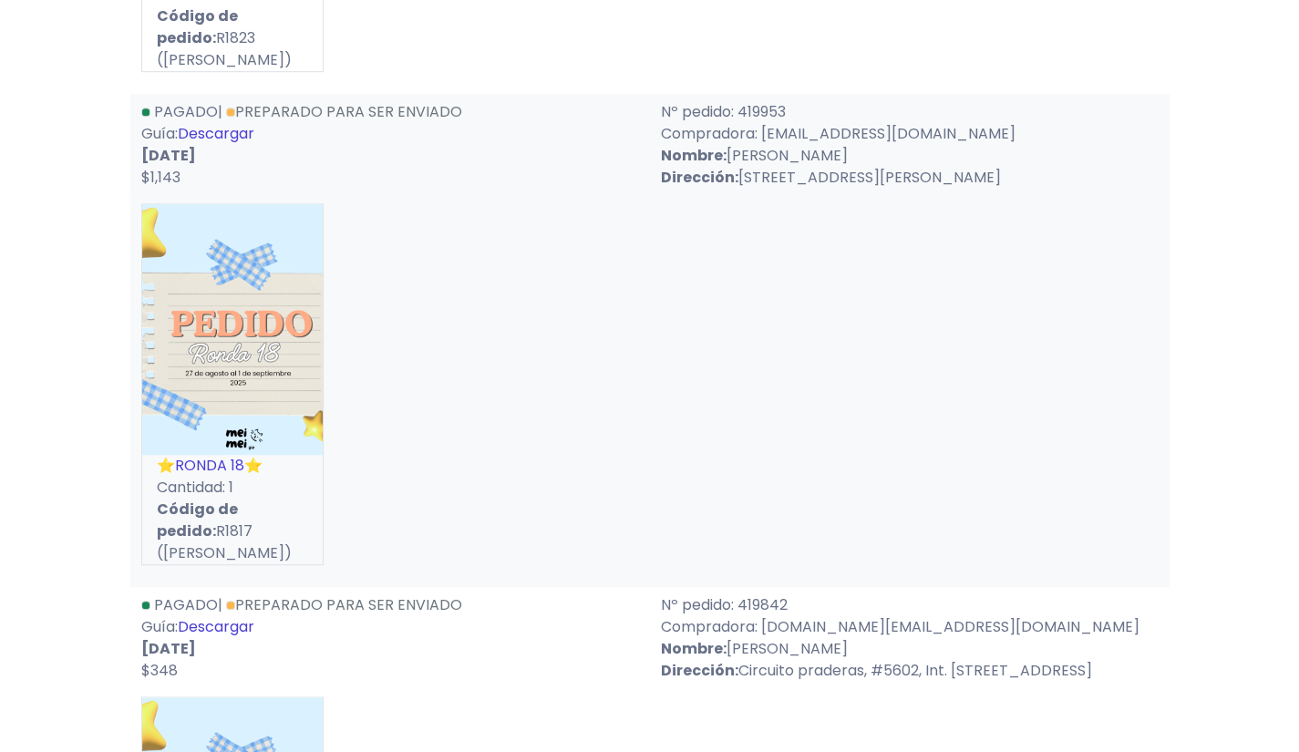
scroll to position [534, 0]
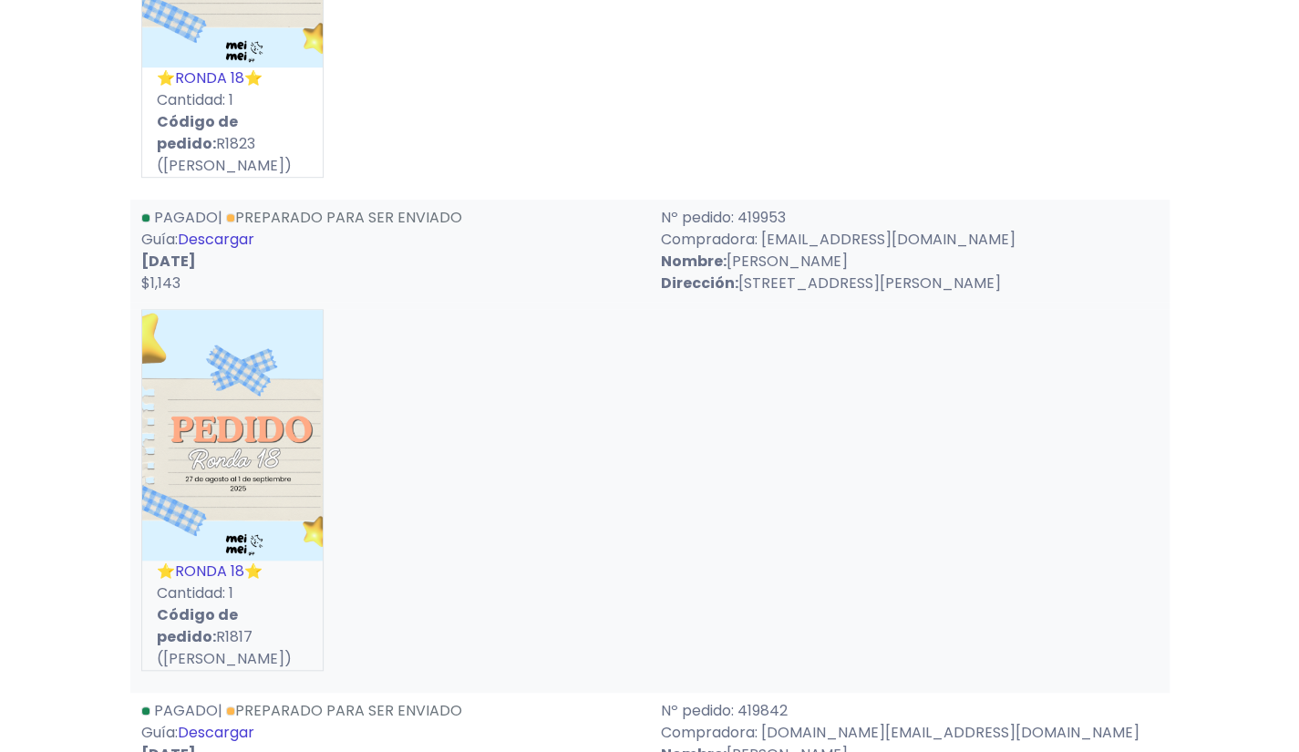
click at [244, 229] on link "Descargar" at bounding box center [216, 239] width 77 height 21
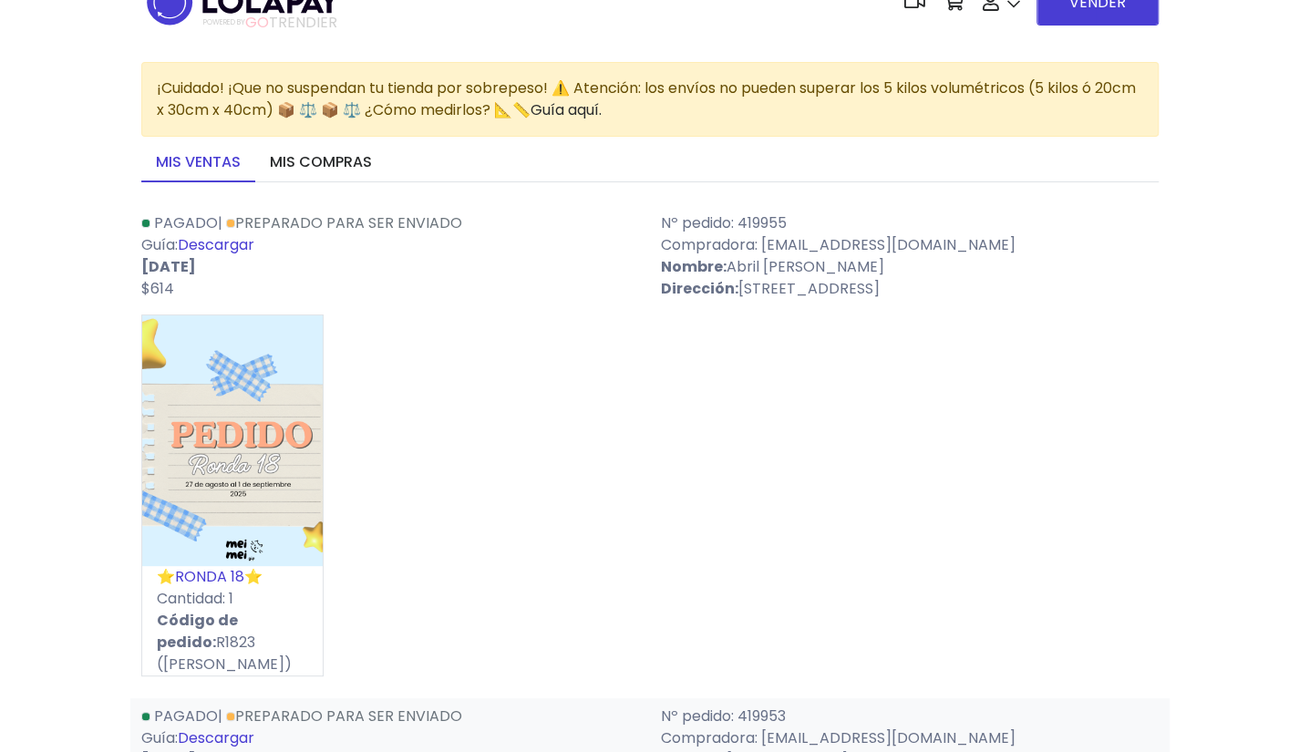
scroll to position [0, 0]
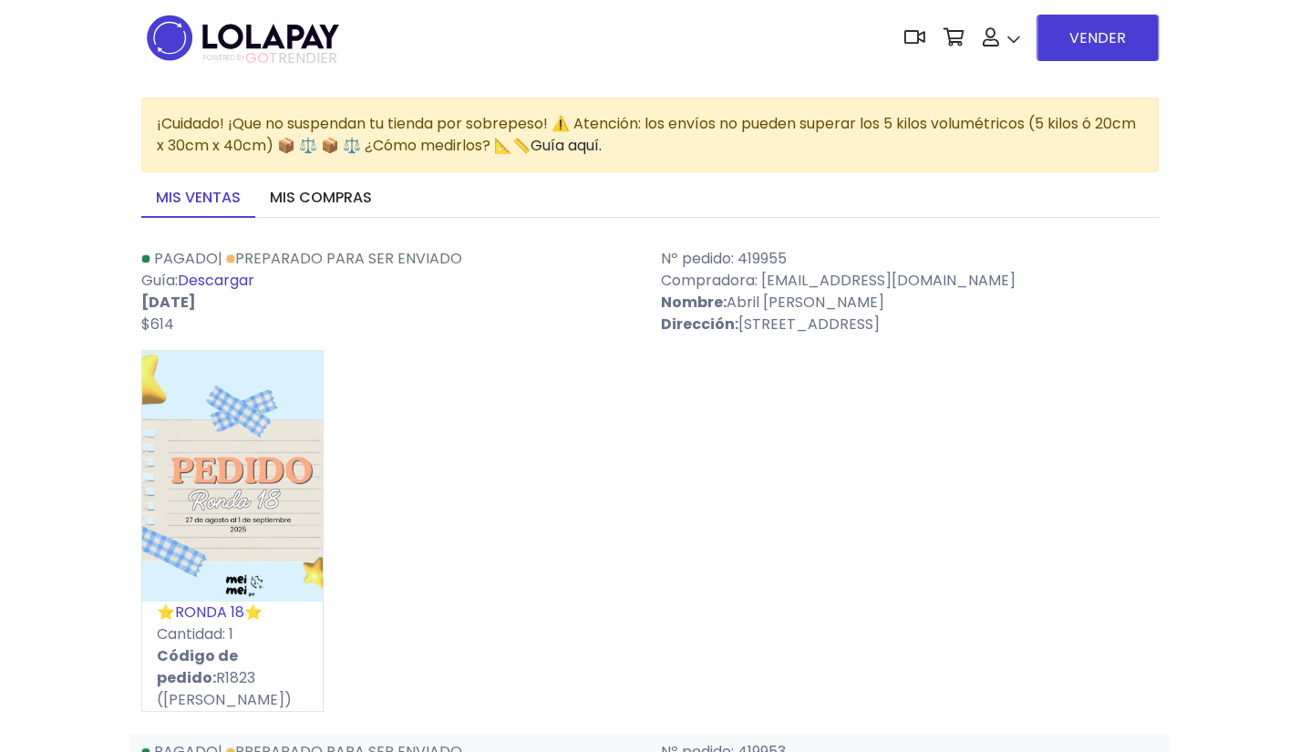
click at [230, 278] on link "Descargar" at bounding box center [216, 280] width 77 height 21
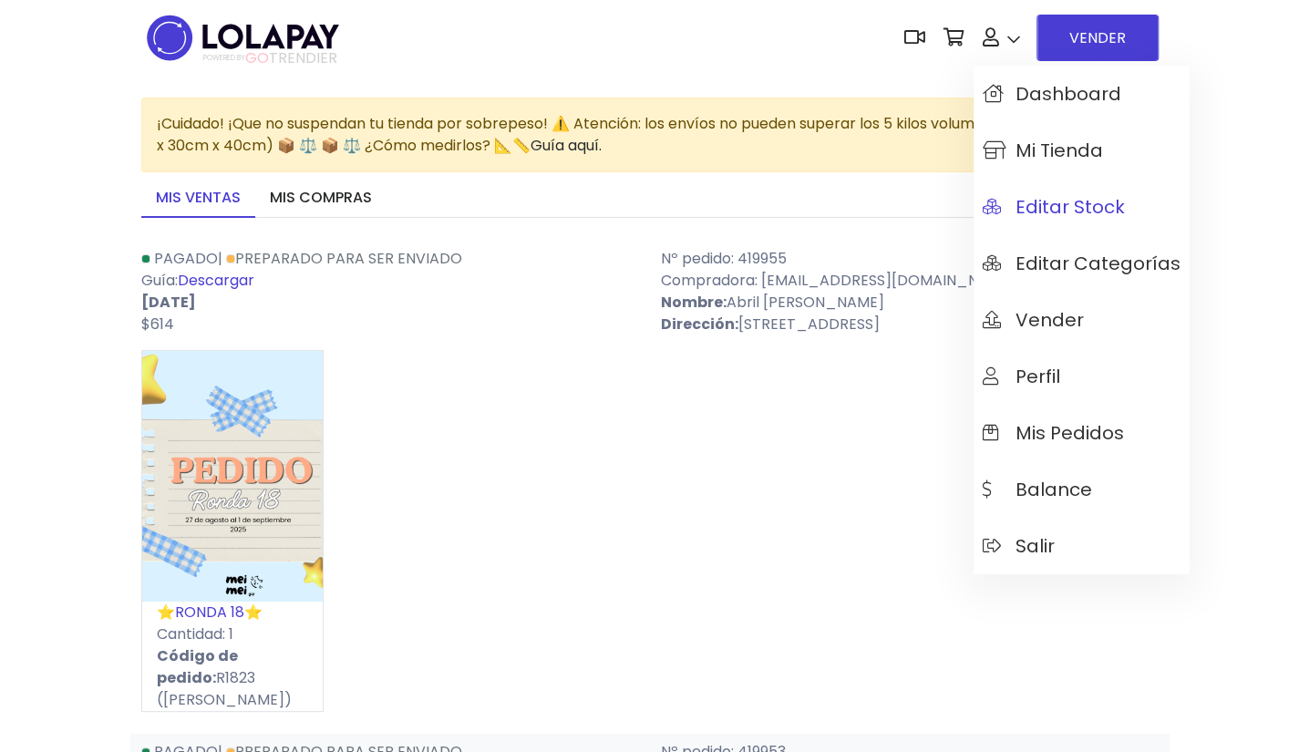
click at [1053, 217] on span "Editar Stock" at bounding box center [1053, 207] width 142 height 20
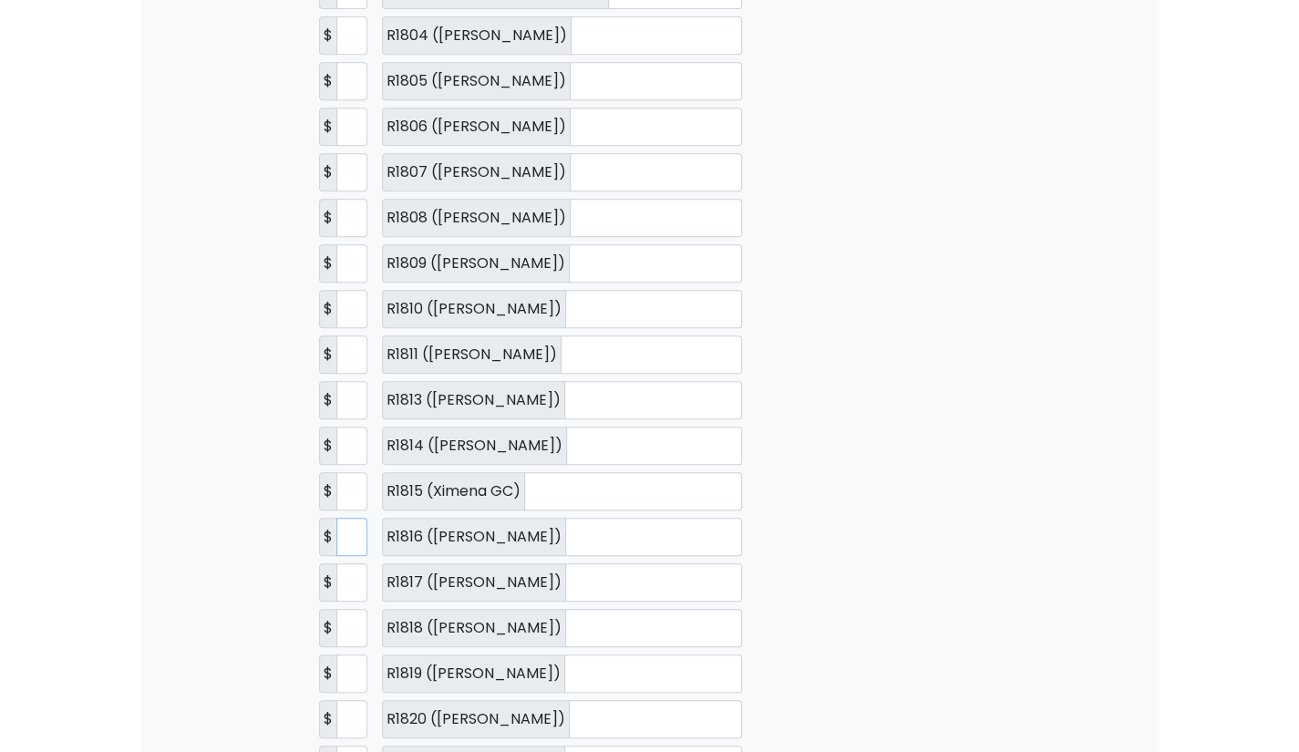
scroll to position [0, 2]
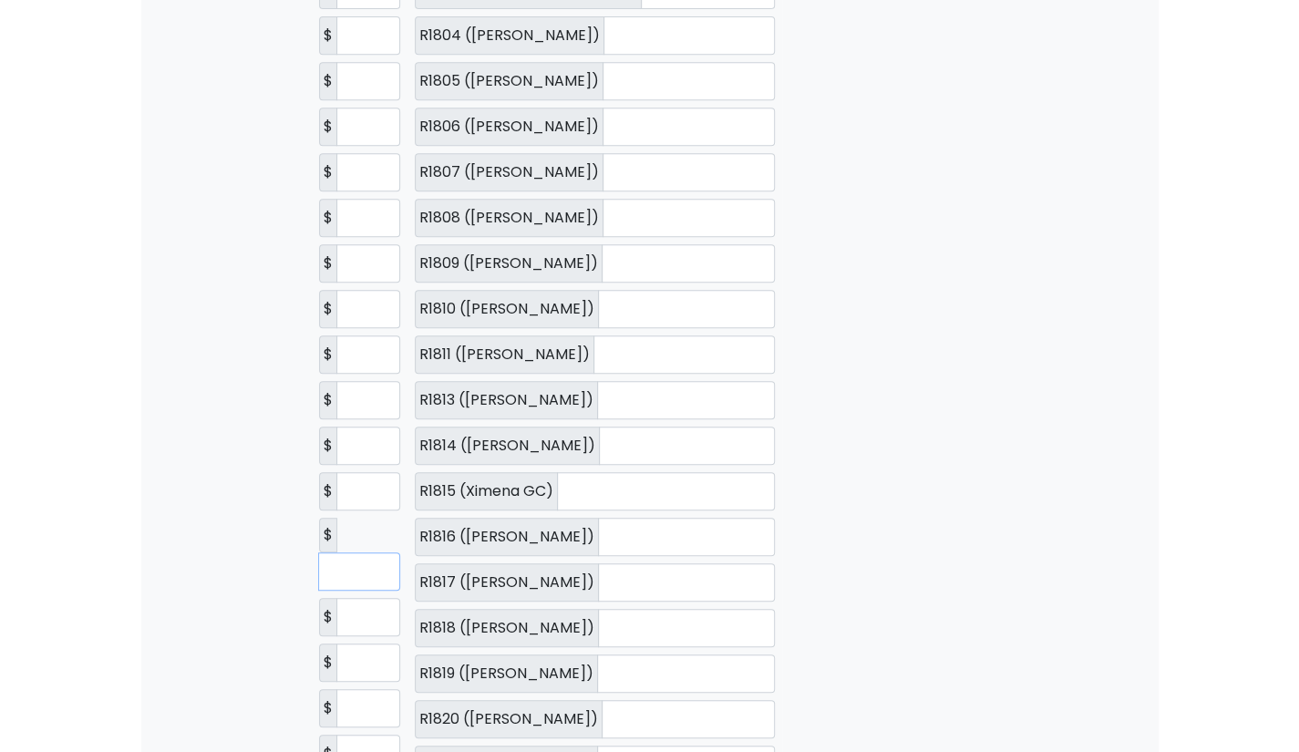
drag, startPoint x: 353, startPoint y: 529, endPoint x: 410, endPoint y: 538, distance: 58.1
click at [400, 552] on input "******" at bounding box center [359, 570] width 82 height 37
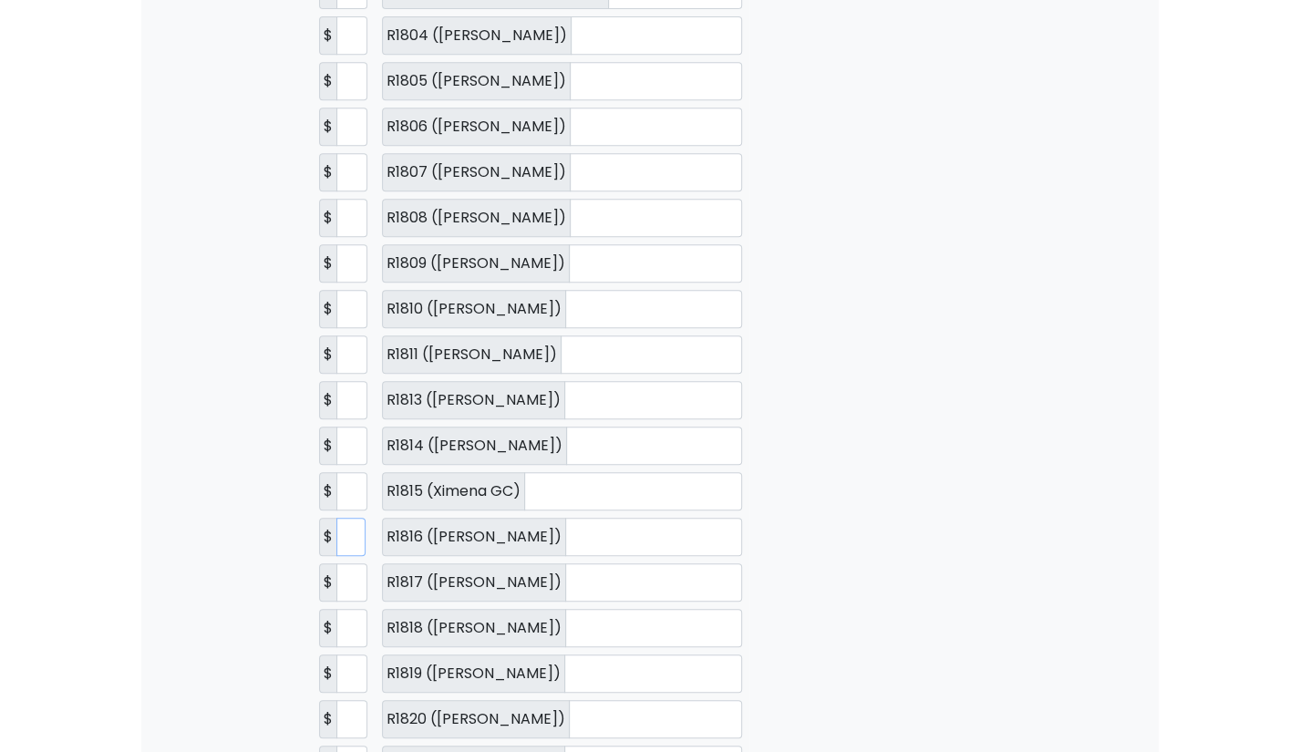
scroll to position [0, 26]
type input "***"
click at [798, 498] on td "Editar Categorías Editar Variantes Borrar Guardar" at bounding box center [1017, 537] width 536 height 1422
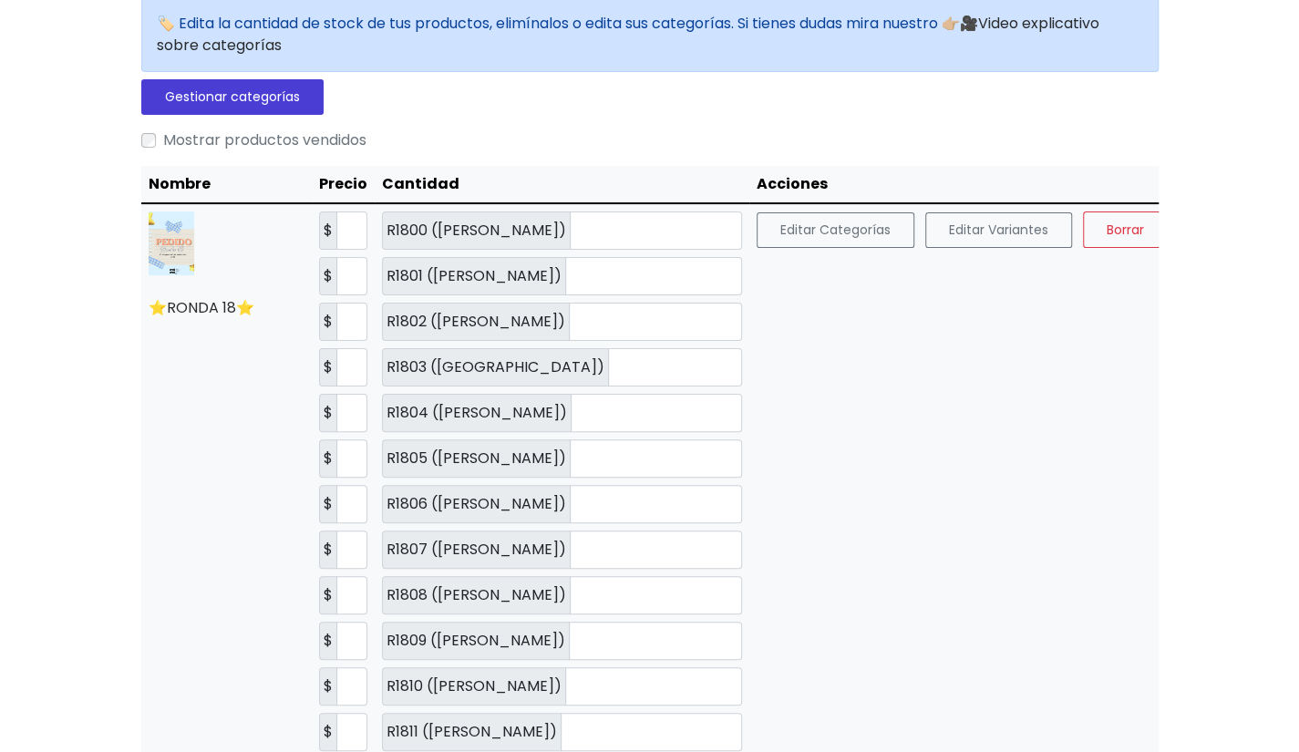
scroll to position [0, 0]
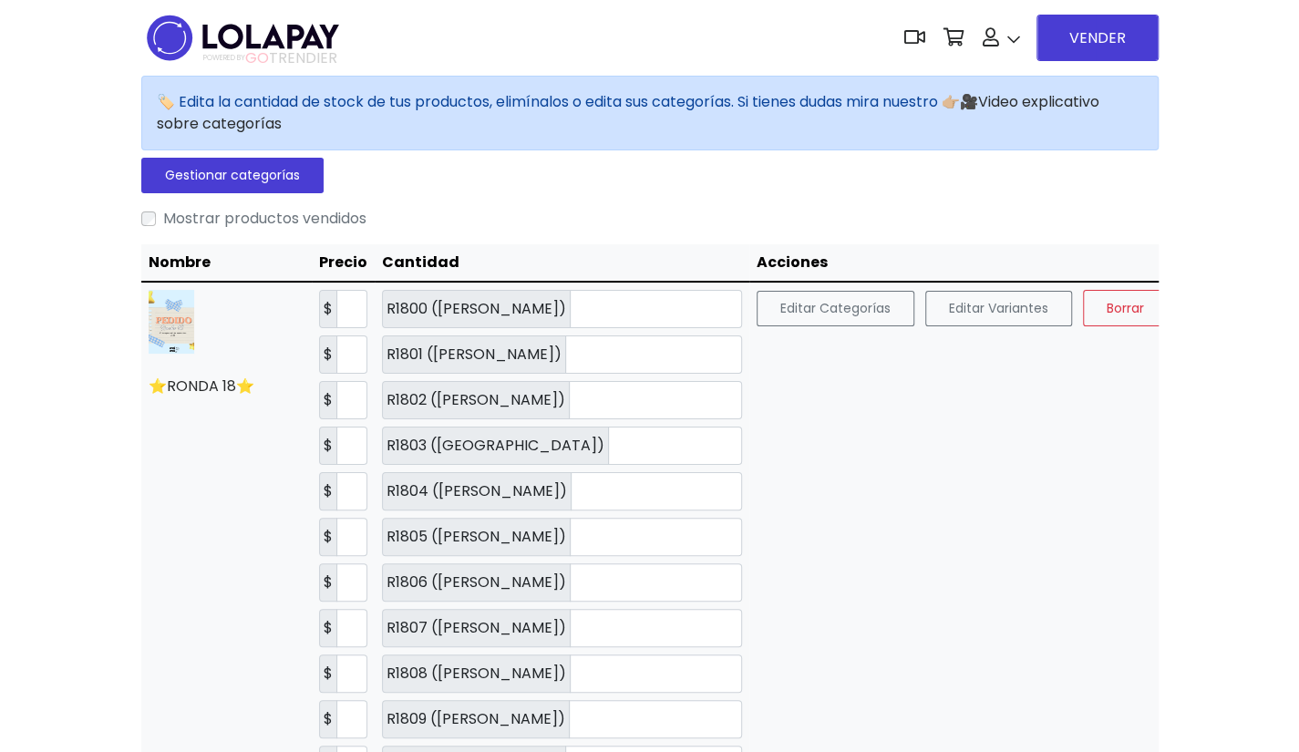
click at [1202, 305] on span "Guardar" at bounding box center [1228, 308] width 52 height 18
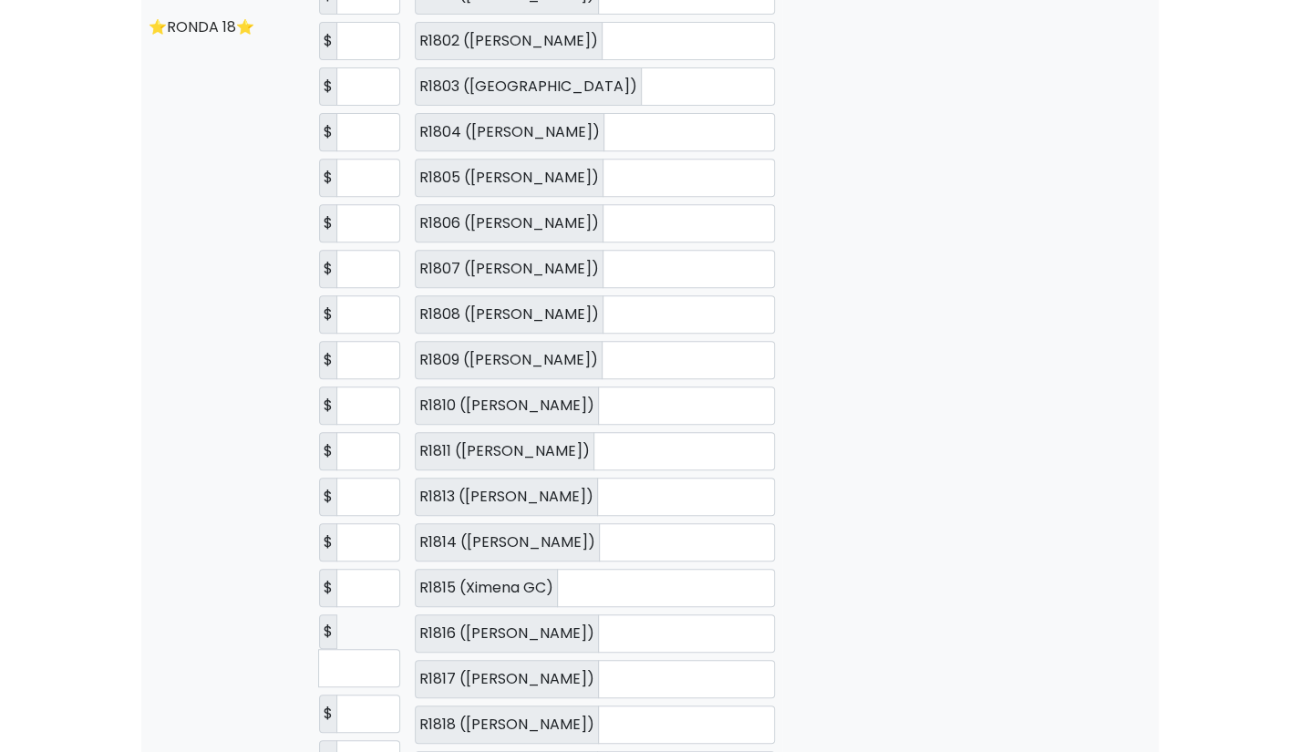
scroll to position [91, 0]
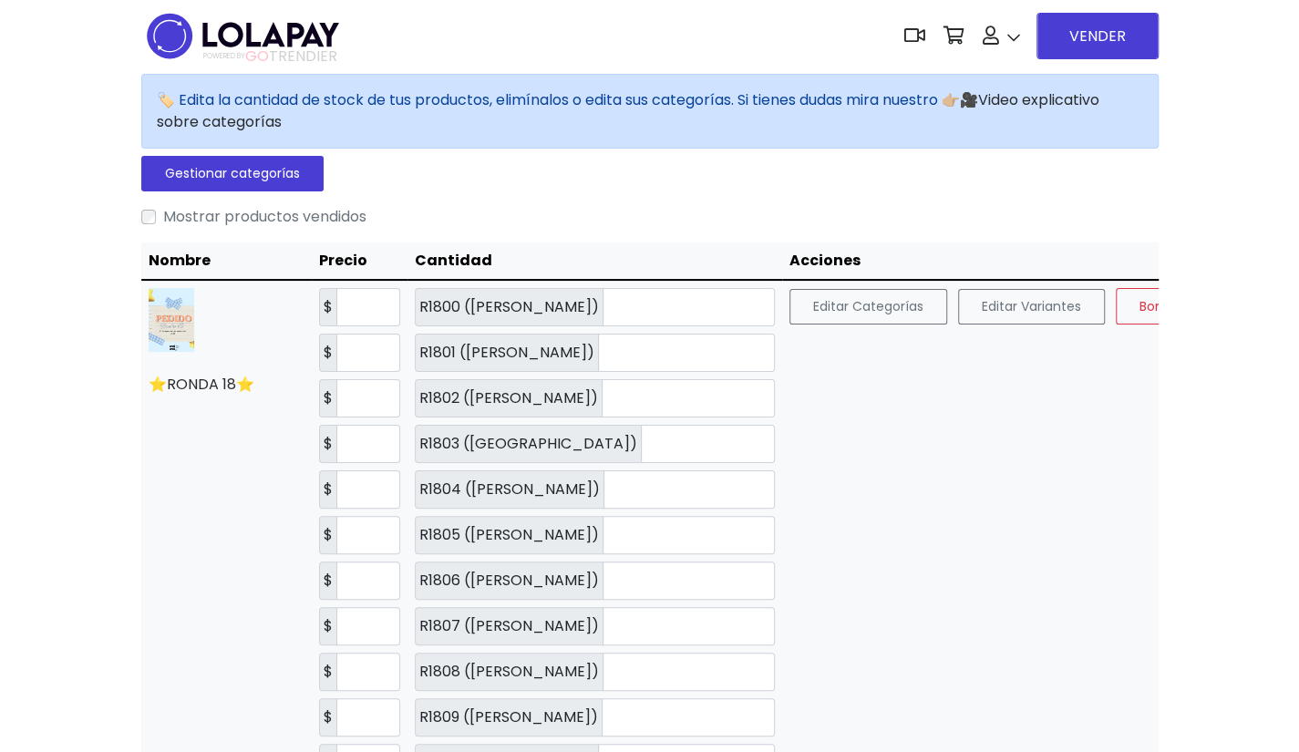
scroll to position [0, 0]
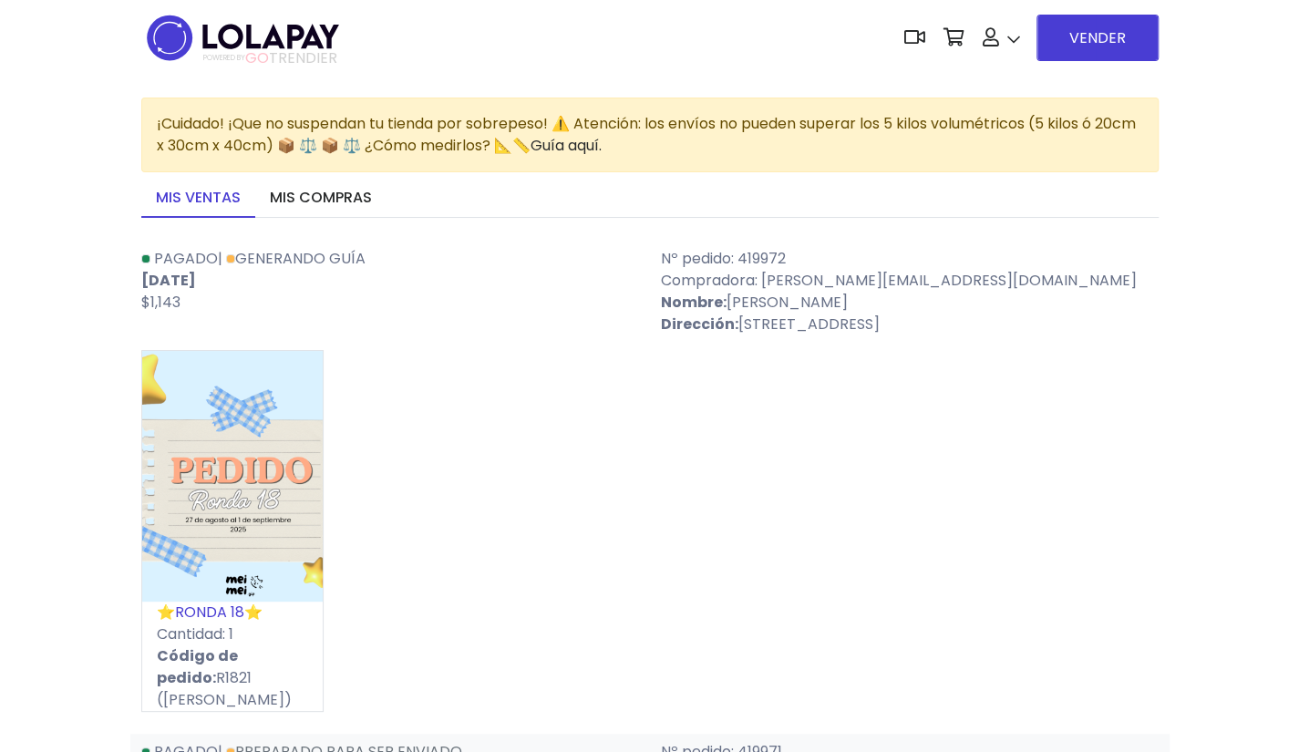
drag, startPoint x: 1002, startPoint y: 327, endPoint x: 739, endPoint y: 329, distance: 263.4
click at [739, 329] on p "Dirección: Limon, #1102, Monte Alto, CP 89606" at bounding box center [910, 324] width 498 height 22
copy p "Limon, #1102, Monte Alto, CP 89606"
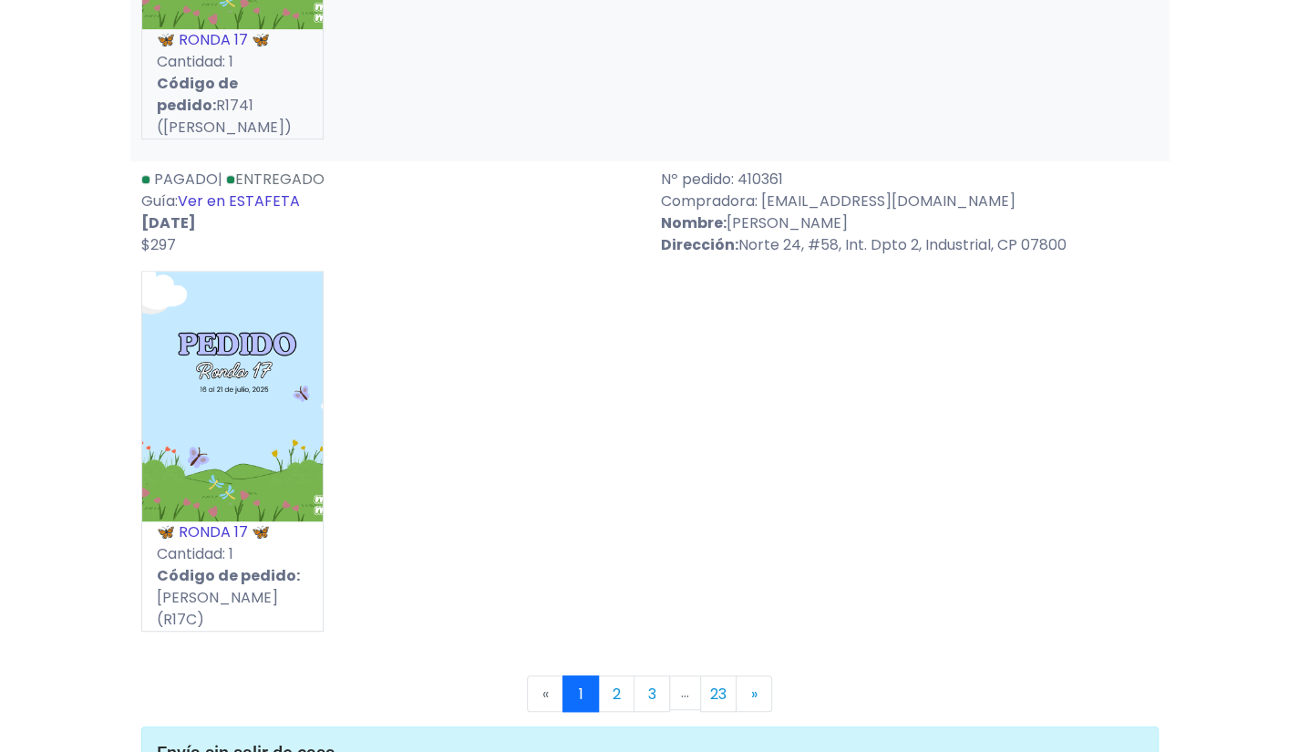
scroll to position [12038, 0]
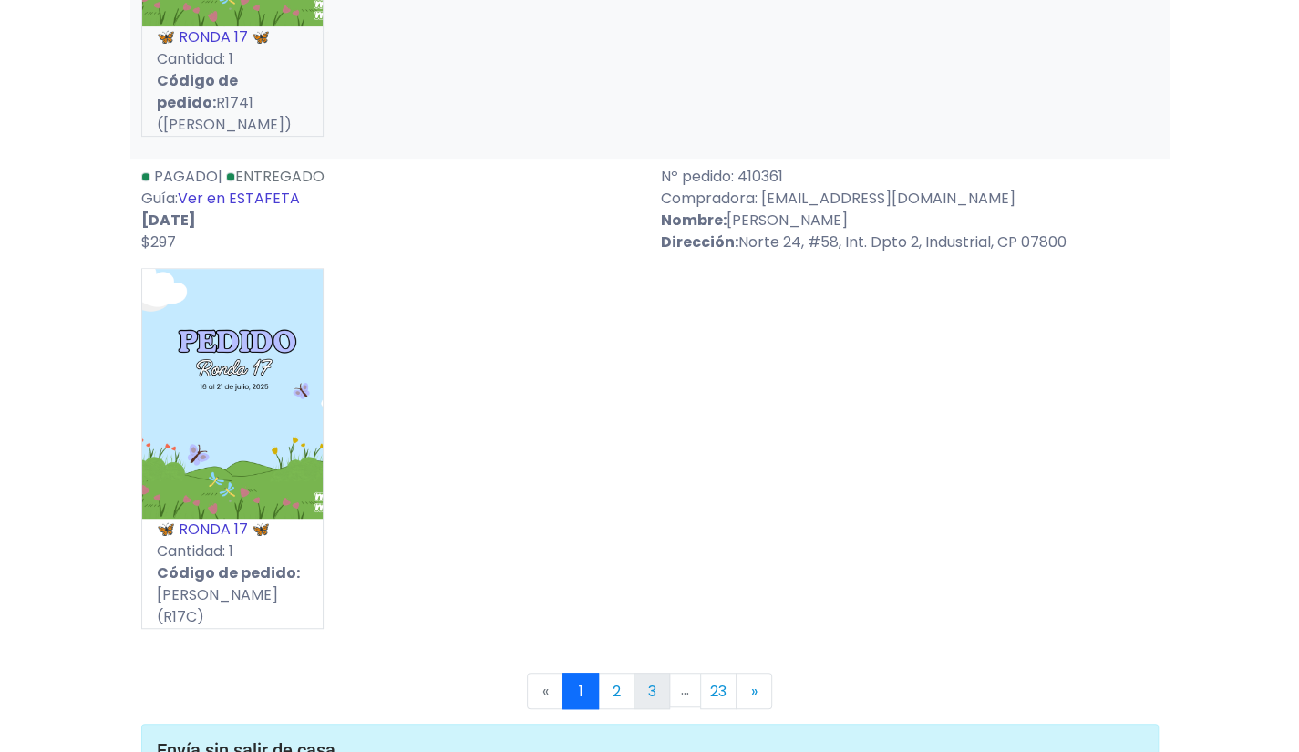
click at [663, 673] on link "3" at bounding box center [651, 691] width 36 height 36
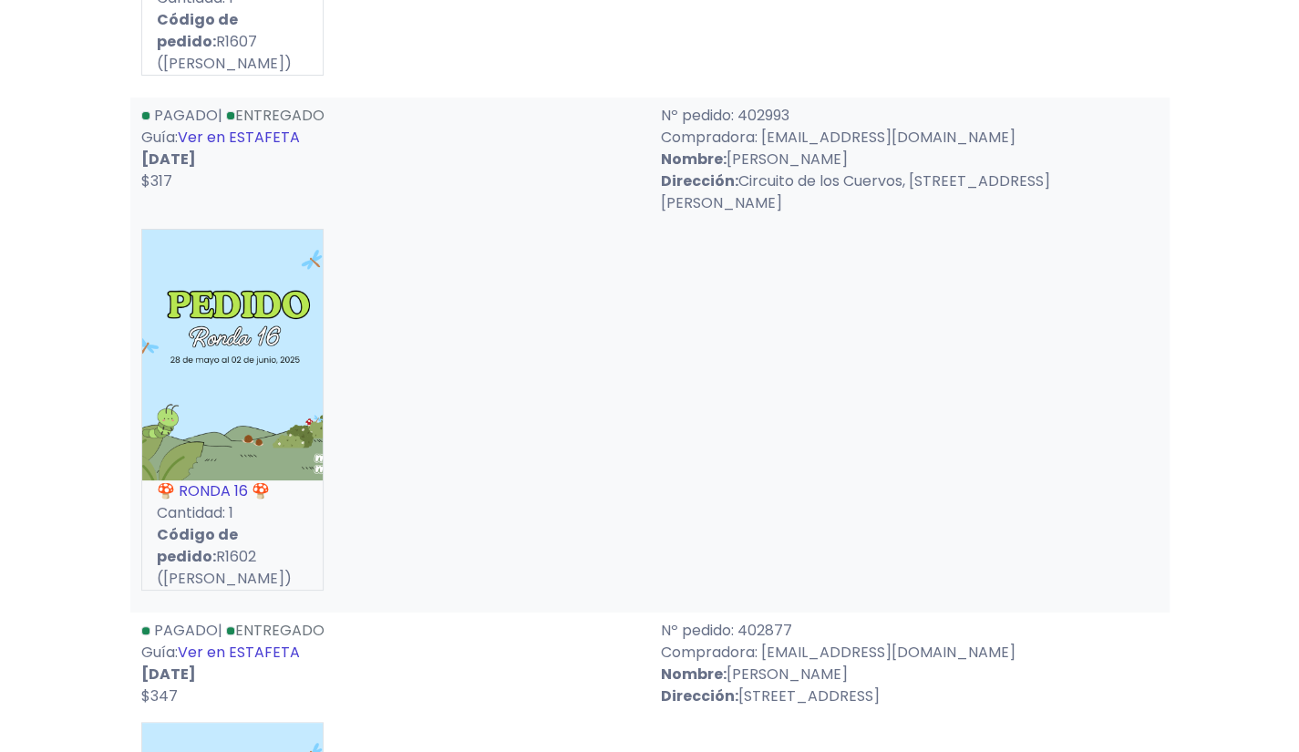
scroll to position [11973, 0]
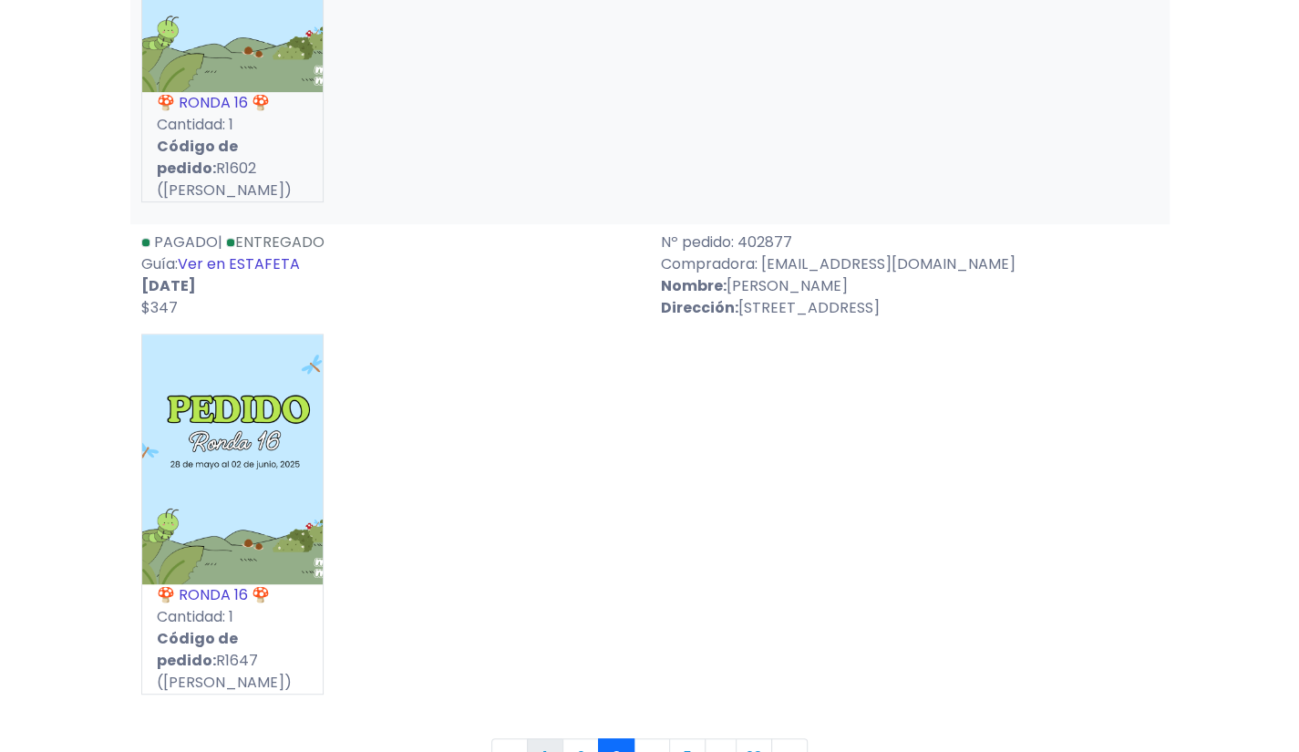
click at [539, 738] on link "1" at bounding box center [545, 756] width 36 height 36
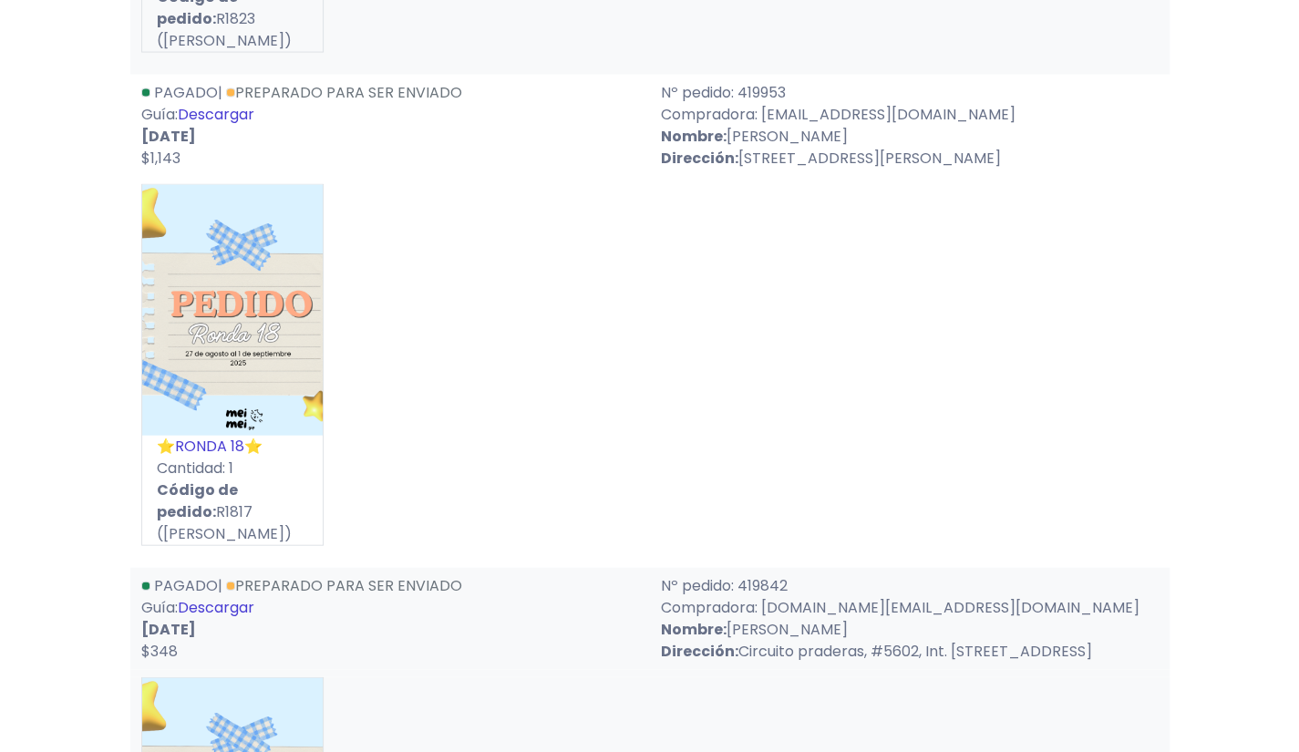
scroll to position [2096, 0]
